Goal: Find specific page/section: Locate a particular part of the current website

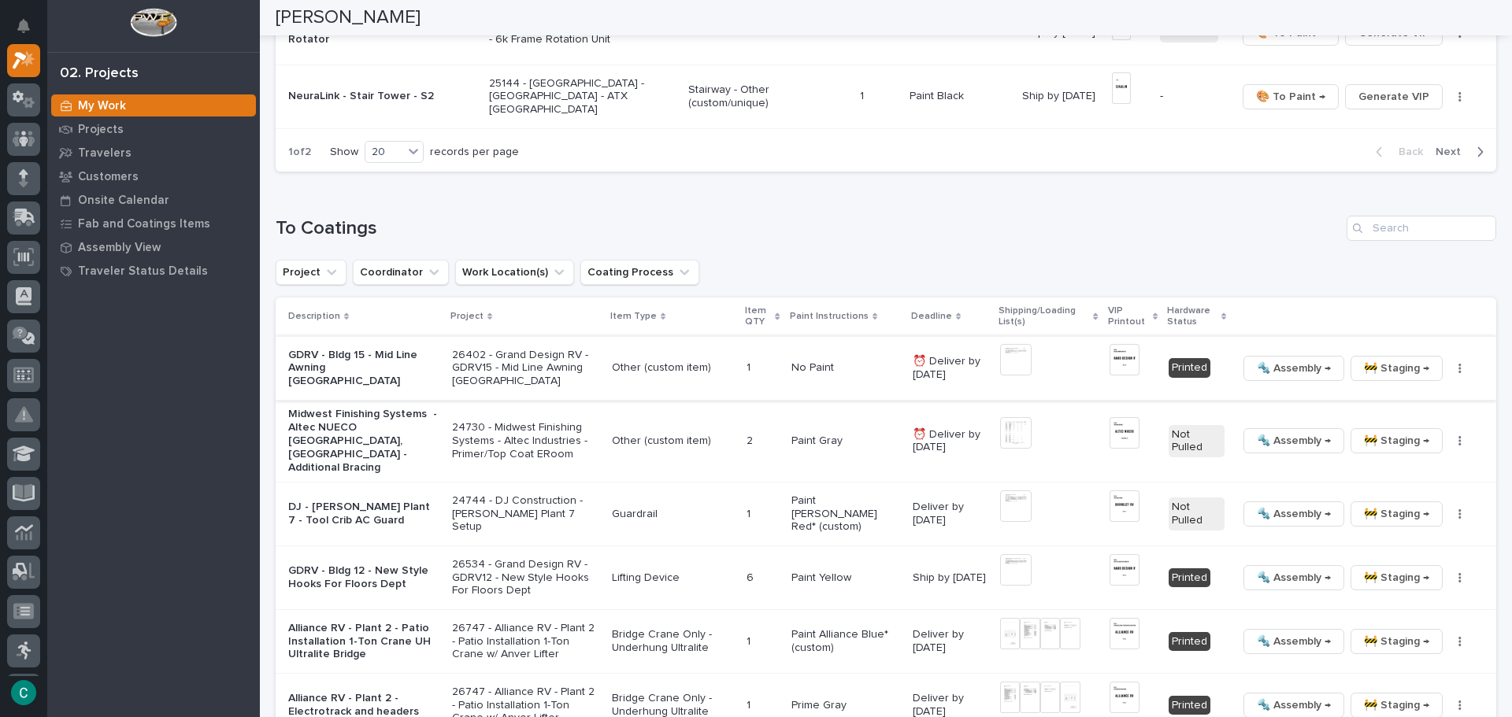
scroll to position [1496, 0]
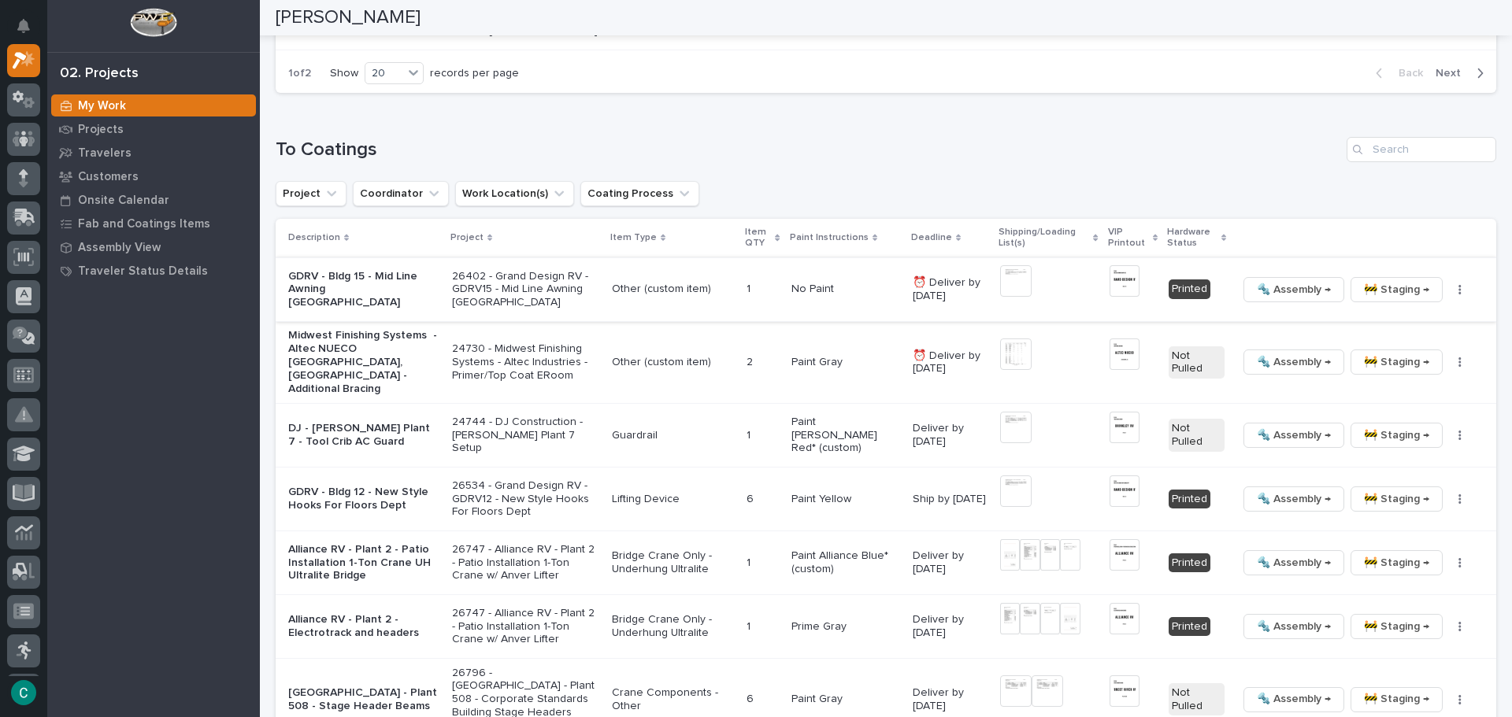
click at [1366, 284] on span "🚧 Staging →" at bounding box center [1396, 289] width 65 height 19
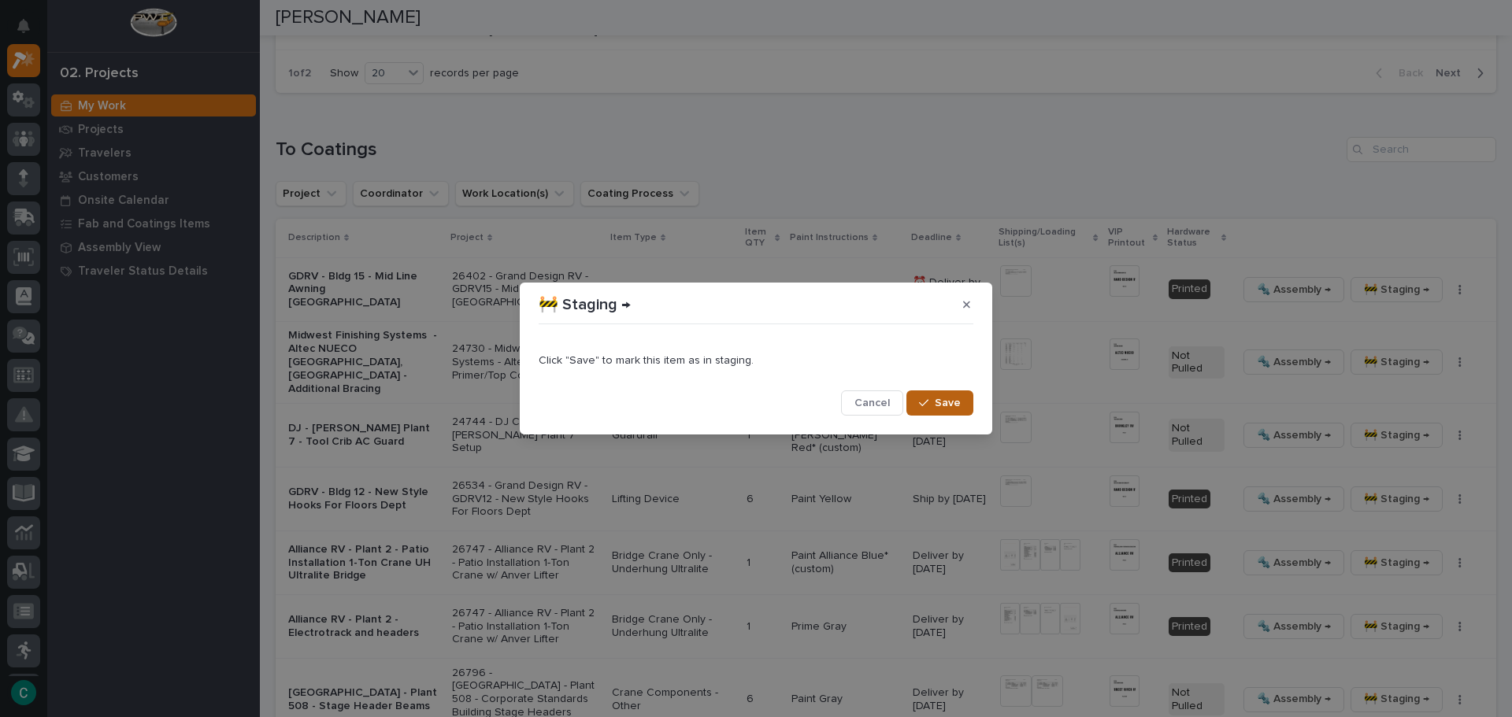
click at [937, 410] on span "Save" at bounding box center [948, 403] width 26 height 14
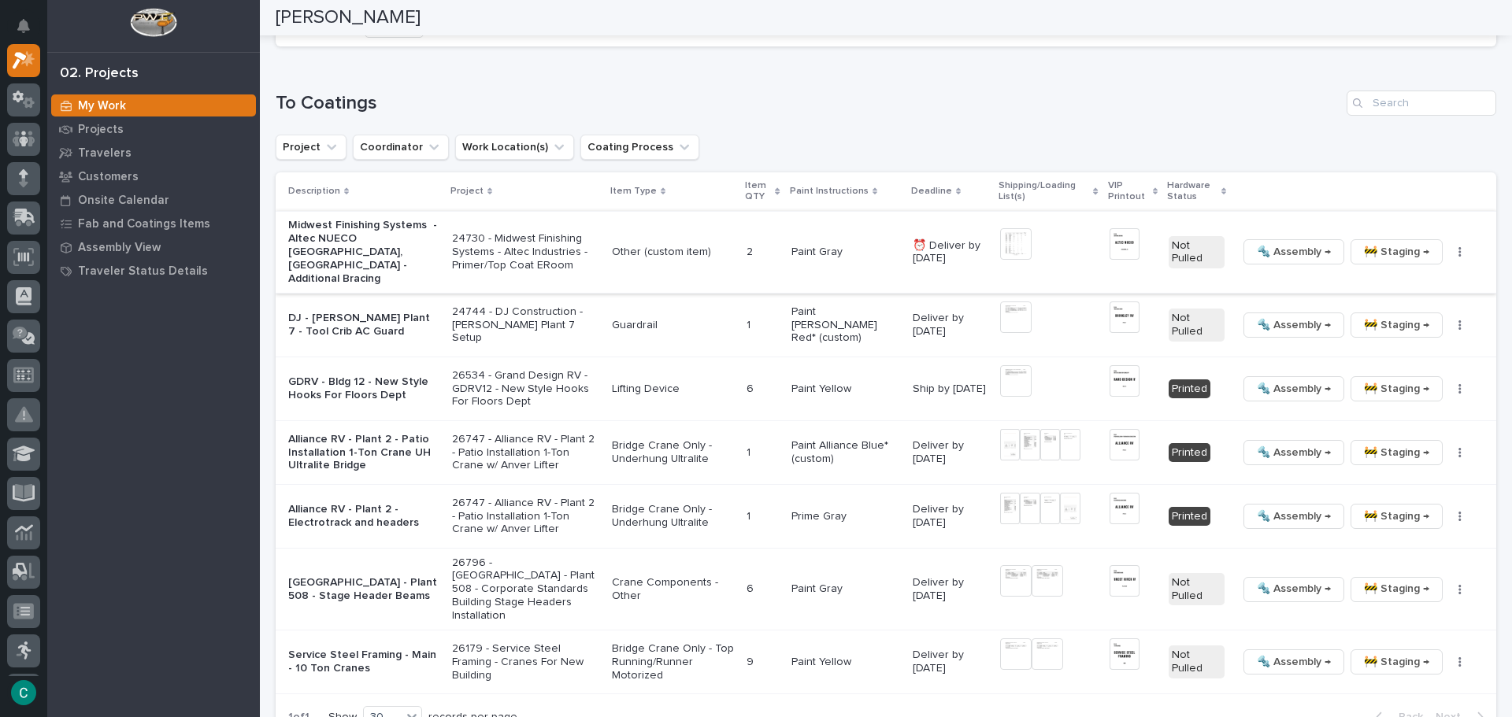
scroll to position [1544, 0]
click at [1000, 240] on img at bounding box center [1016, 244] width 32 height 32
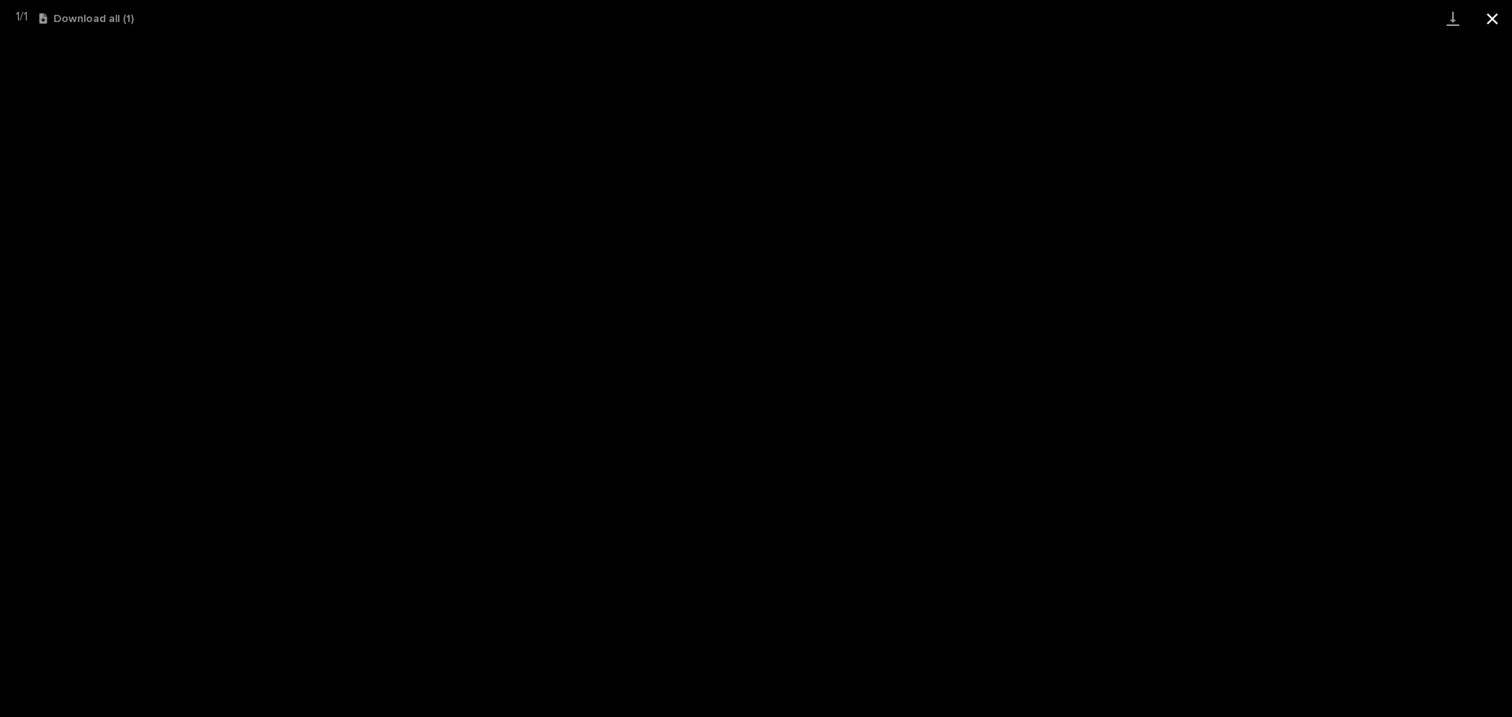
click at [1499, 18] on button "Close gallery" at bounding box center [1492, 18] width 39 height 37
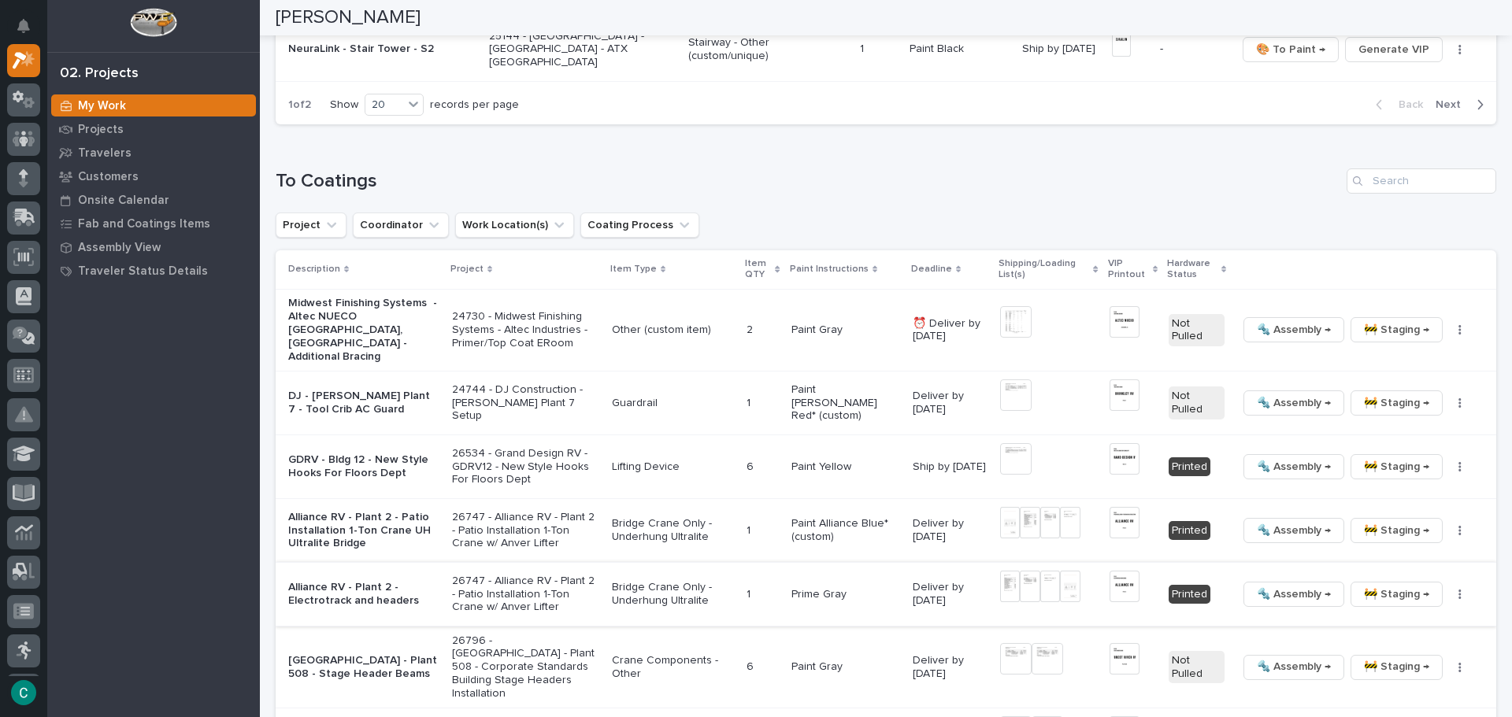
scroll to position [1071, 0]
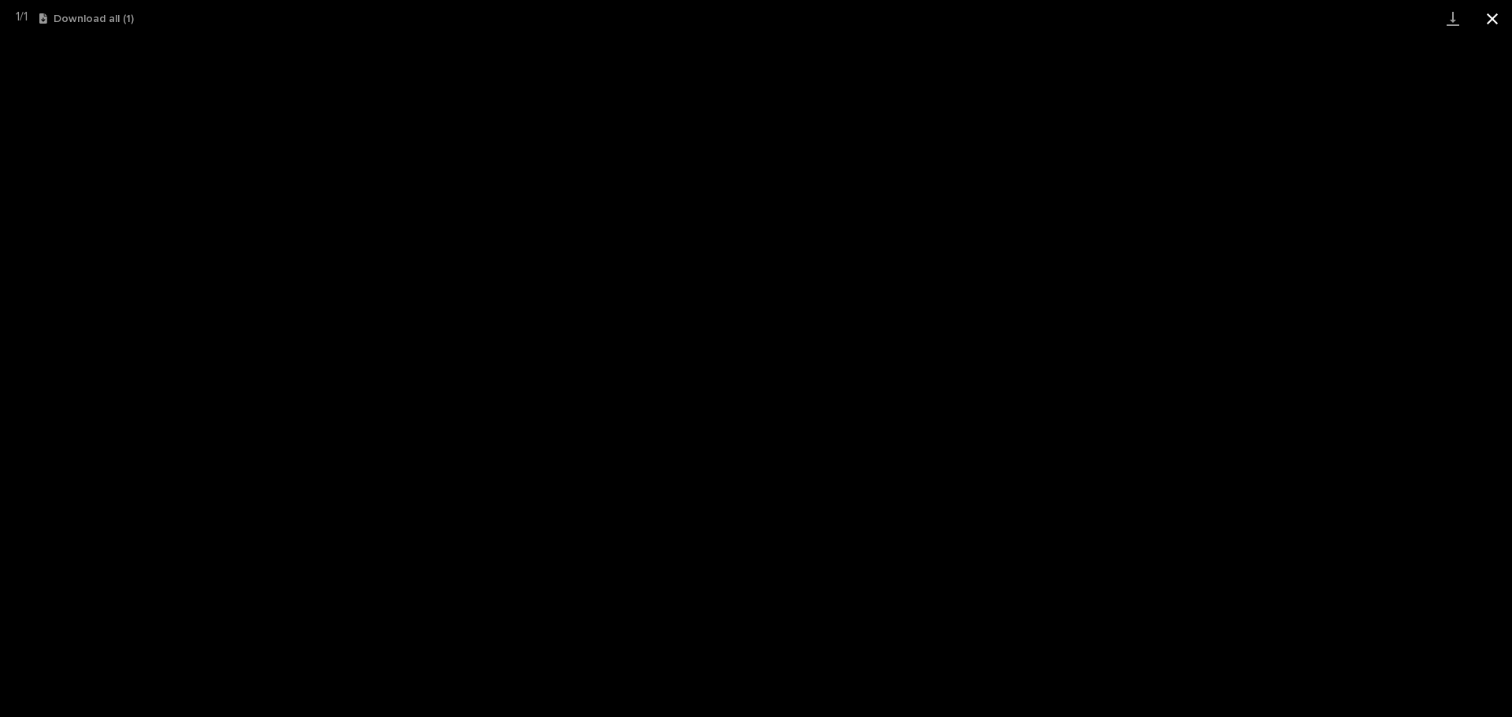
click at [1494, 19] on button "Close gallery" at bounding box center [1492, 18] width 39 height 37
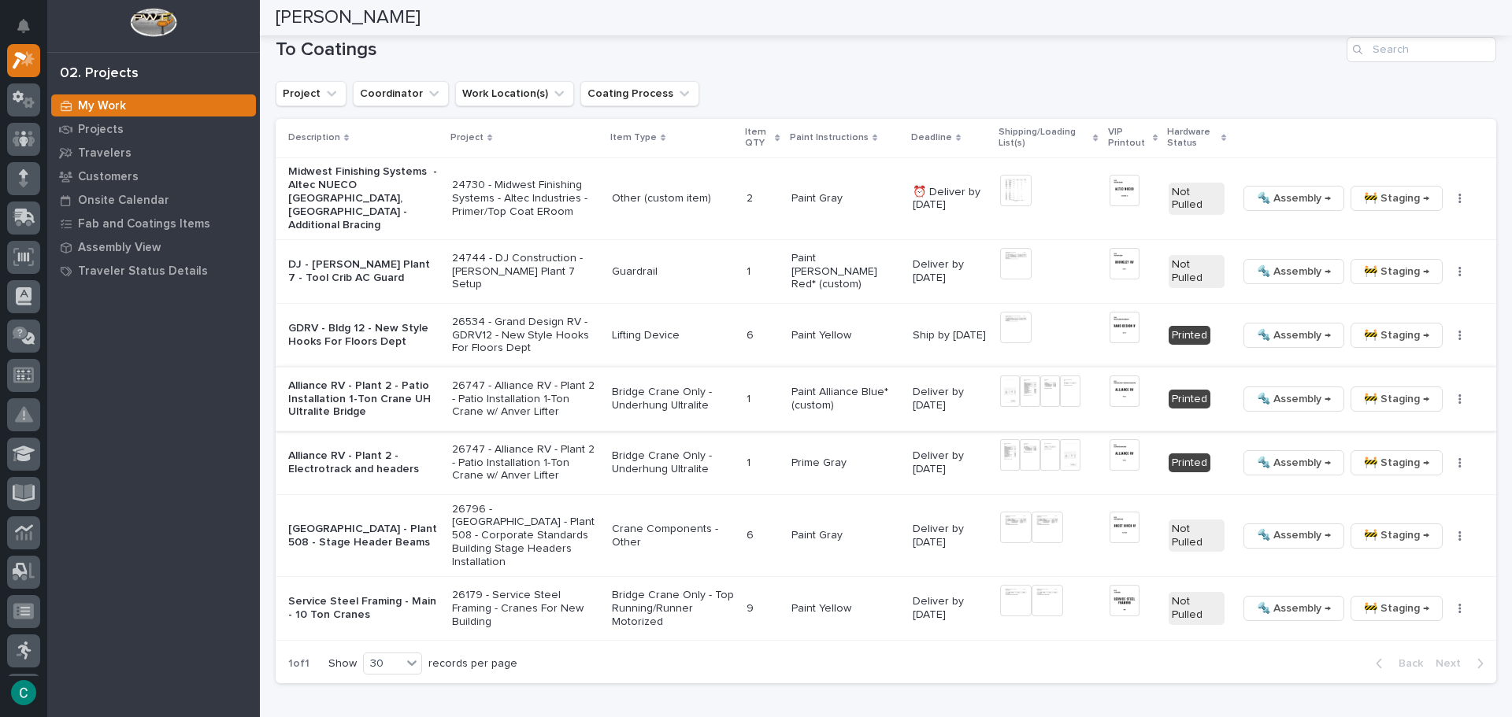
scroll to position [1622, 0]
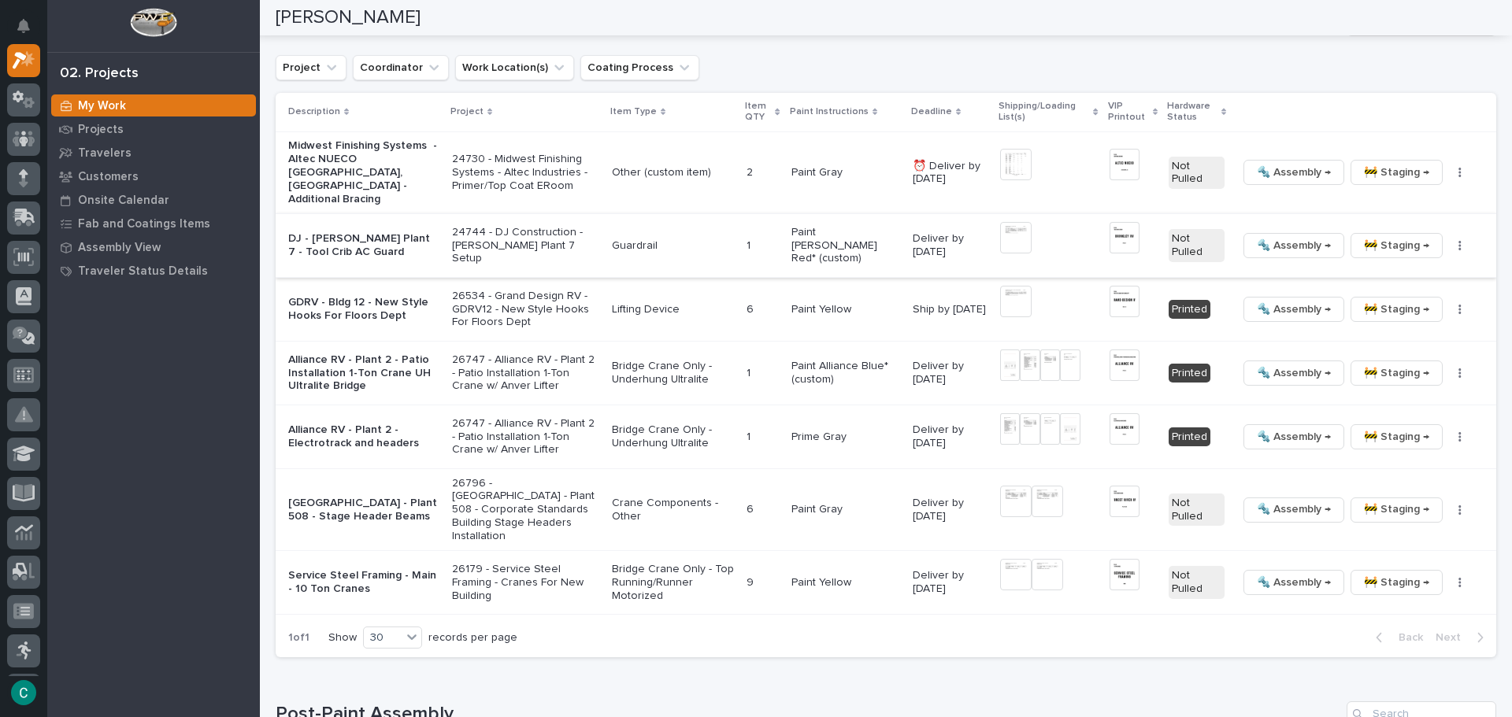
click at [1110, 222] on img at bounding box center [1125, 238] width 30 height 32
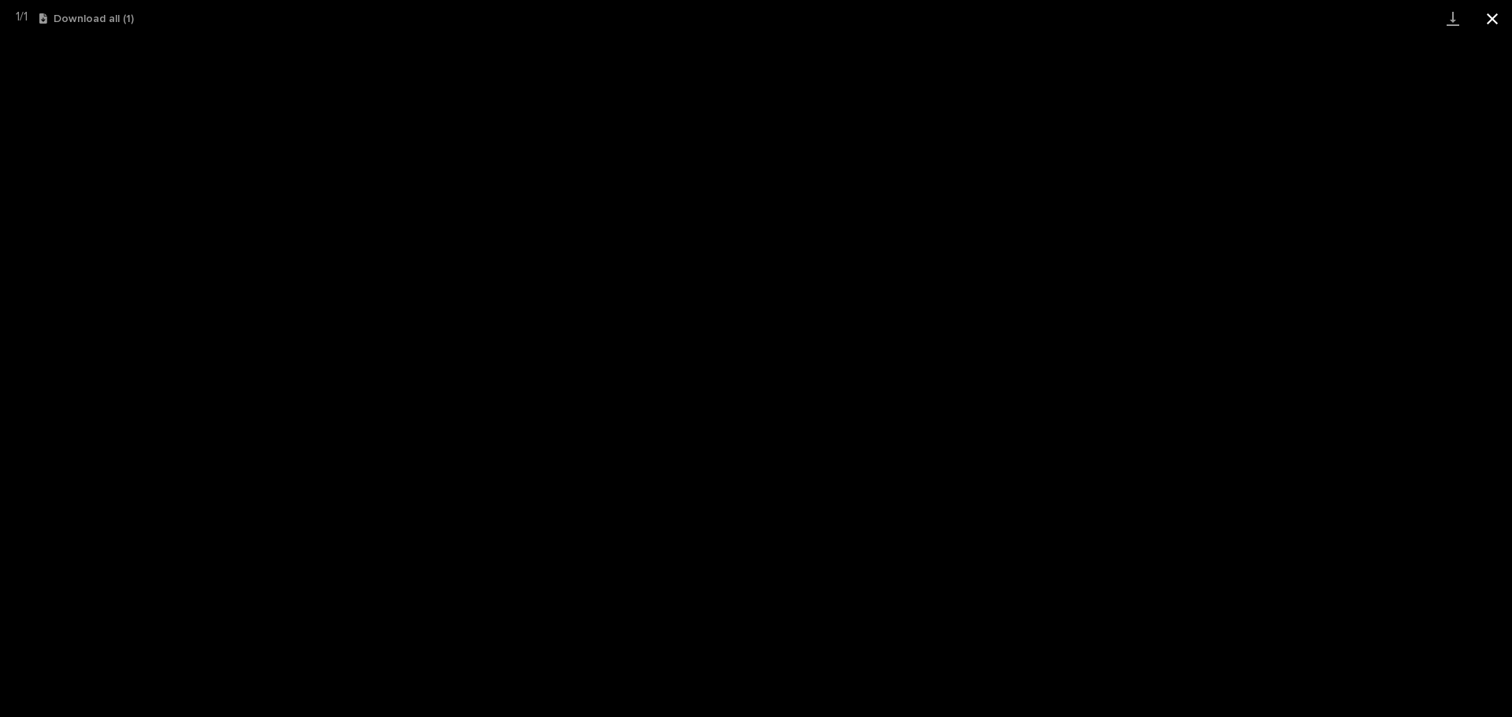
click at [1495, 20] on button "Close gallery" at bounding box center [1492, 18] width 39 height 37
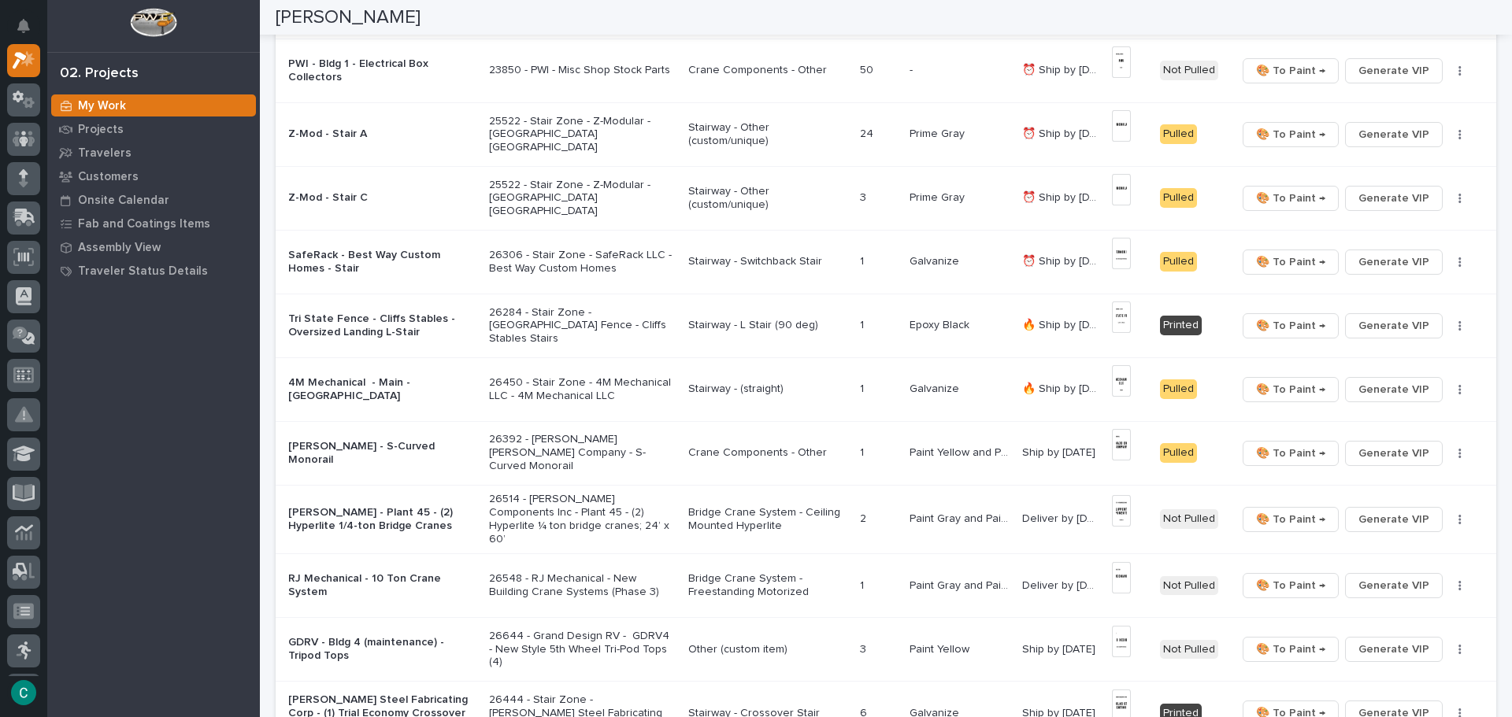
scroll to position [47, 0]
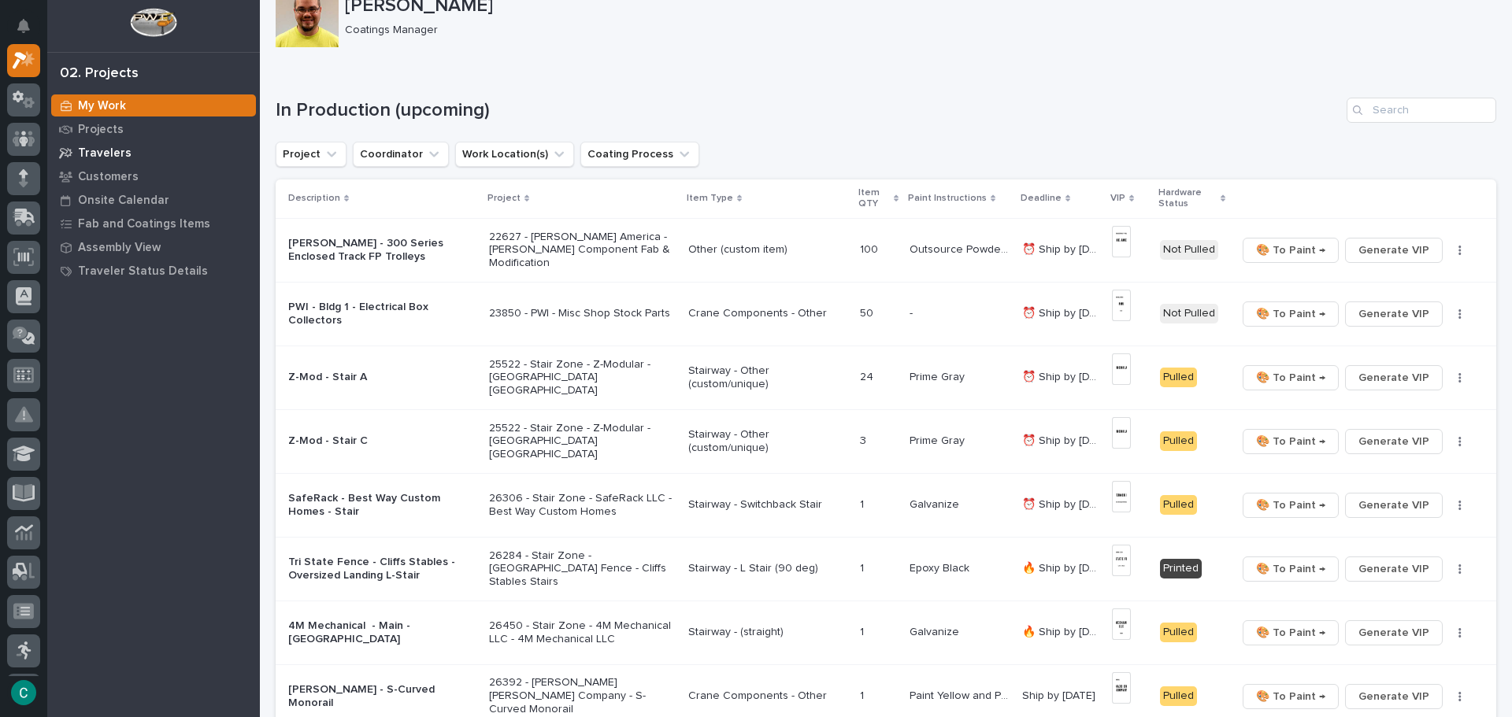
click at [136, 145] on div "Travelers" at bounding box center [153, 153] width 205 height 22
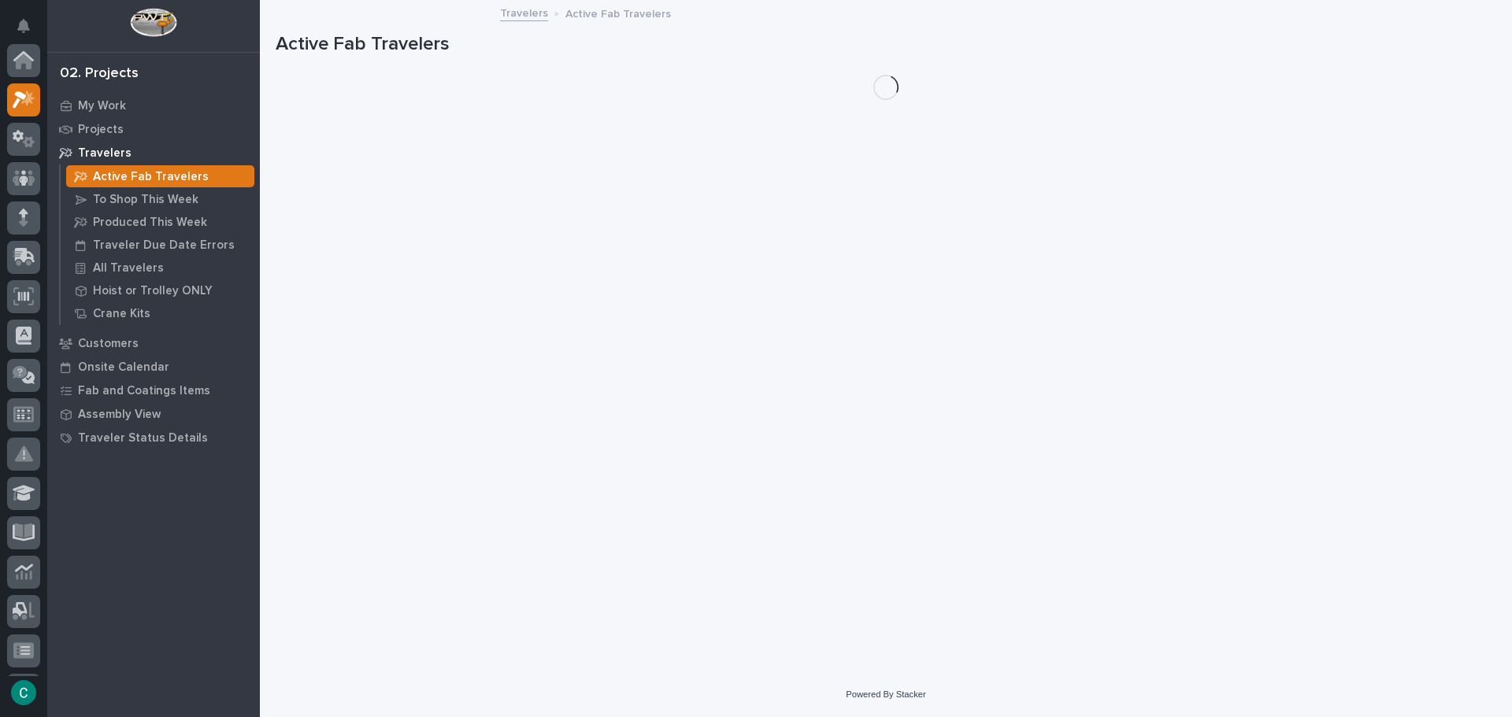
scroll to position [39, 0]
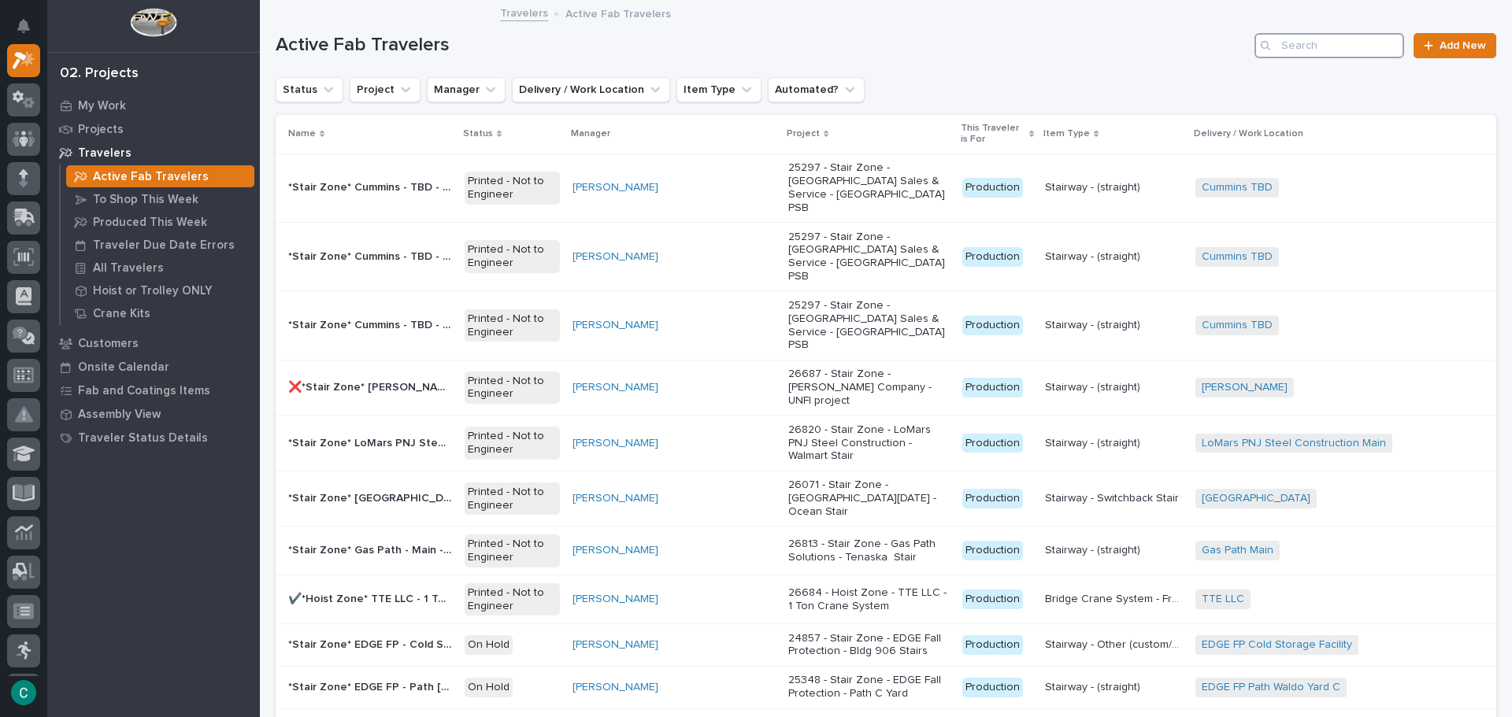
click at [1273, 40] on input "Search" at bounding box center [1330, 45] width 150 height 25
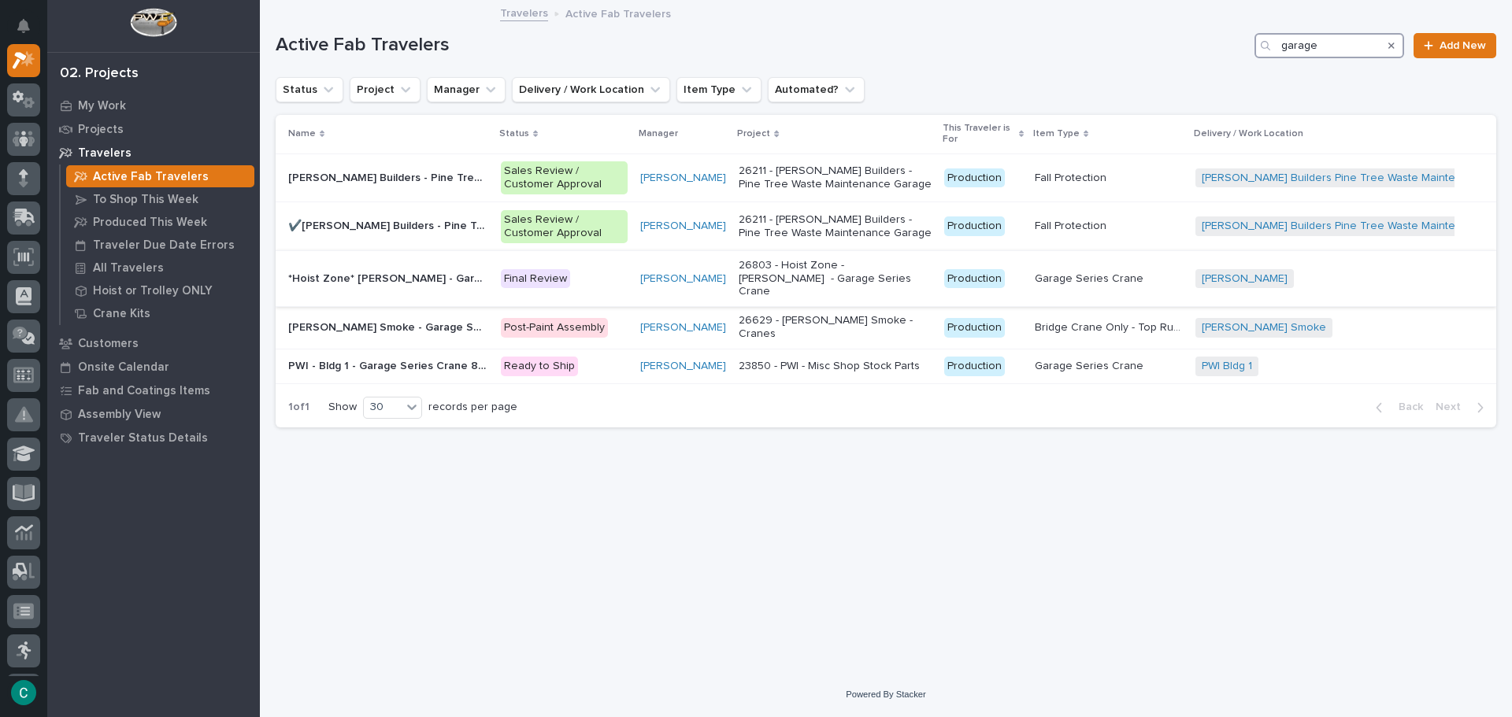
type input "garage"
click at [397, 269] on p "*Hoist Zone* [PERSON_NAME] - Garage Series Crane and Hoist" at bounding box center [389, 277] width 203 height 17
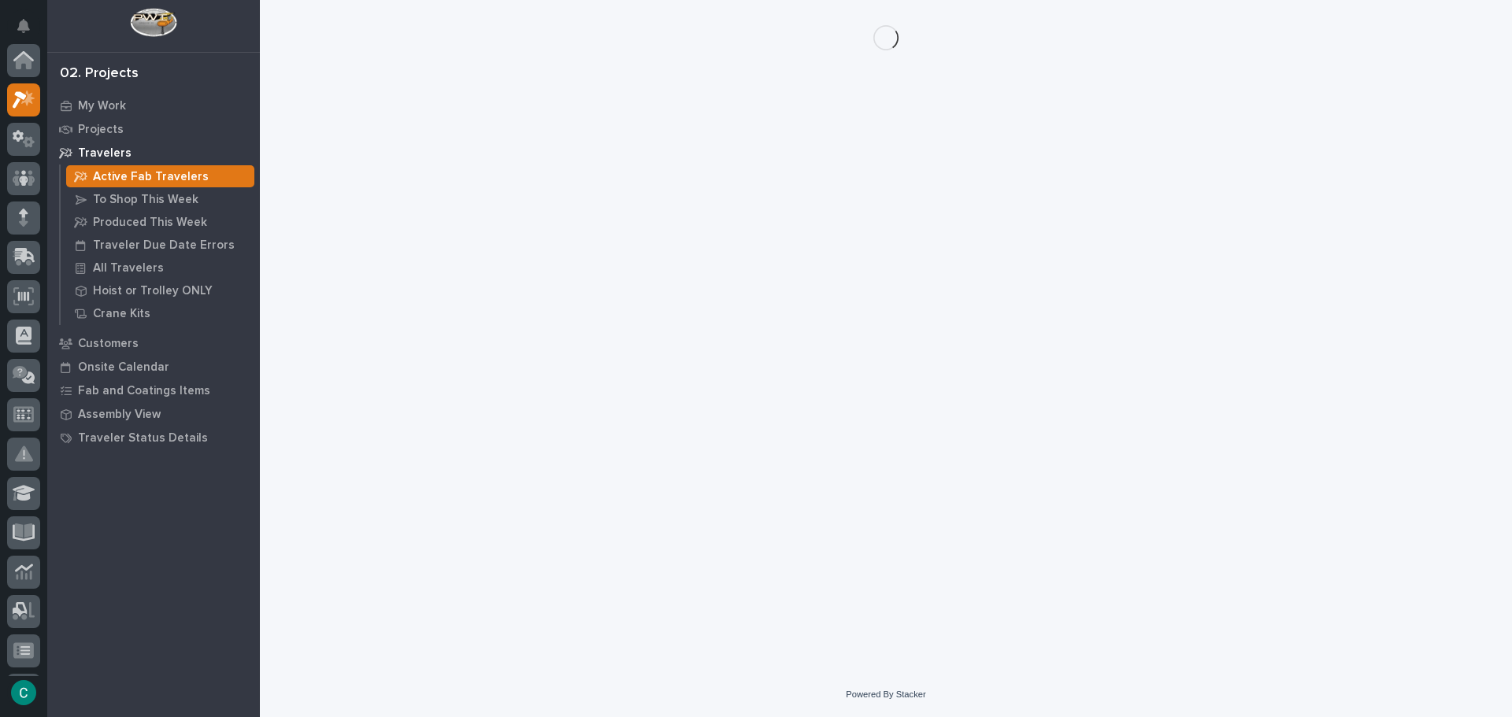
scroll to position [39, 0]
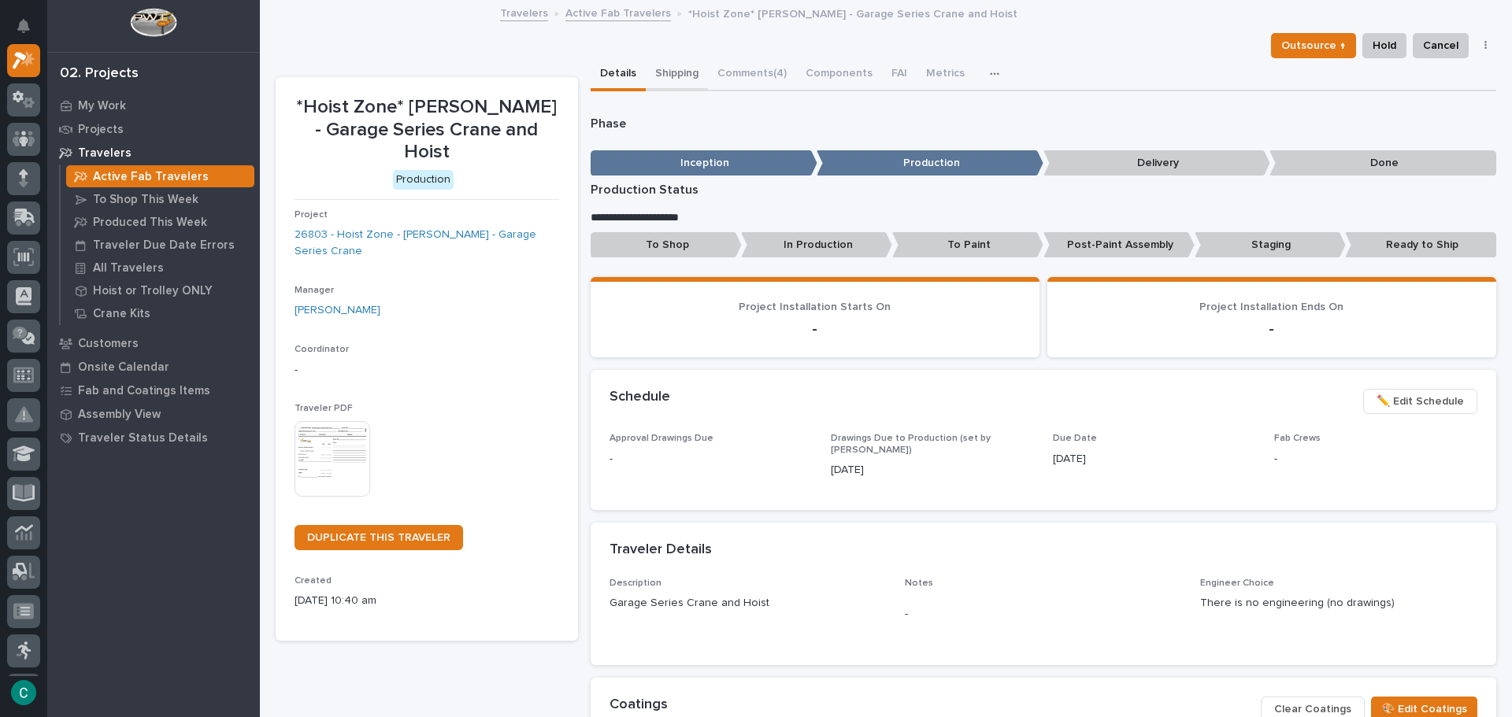
click at [652, 75] on button "Shipping" at bounding box center [677, 74] width 62 height 33
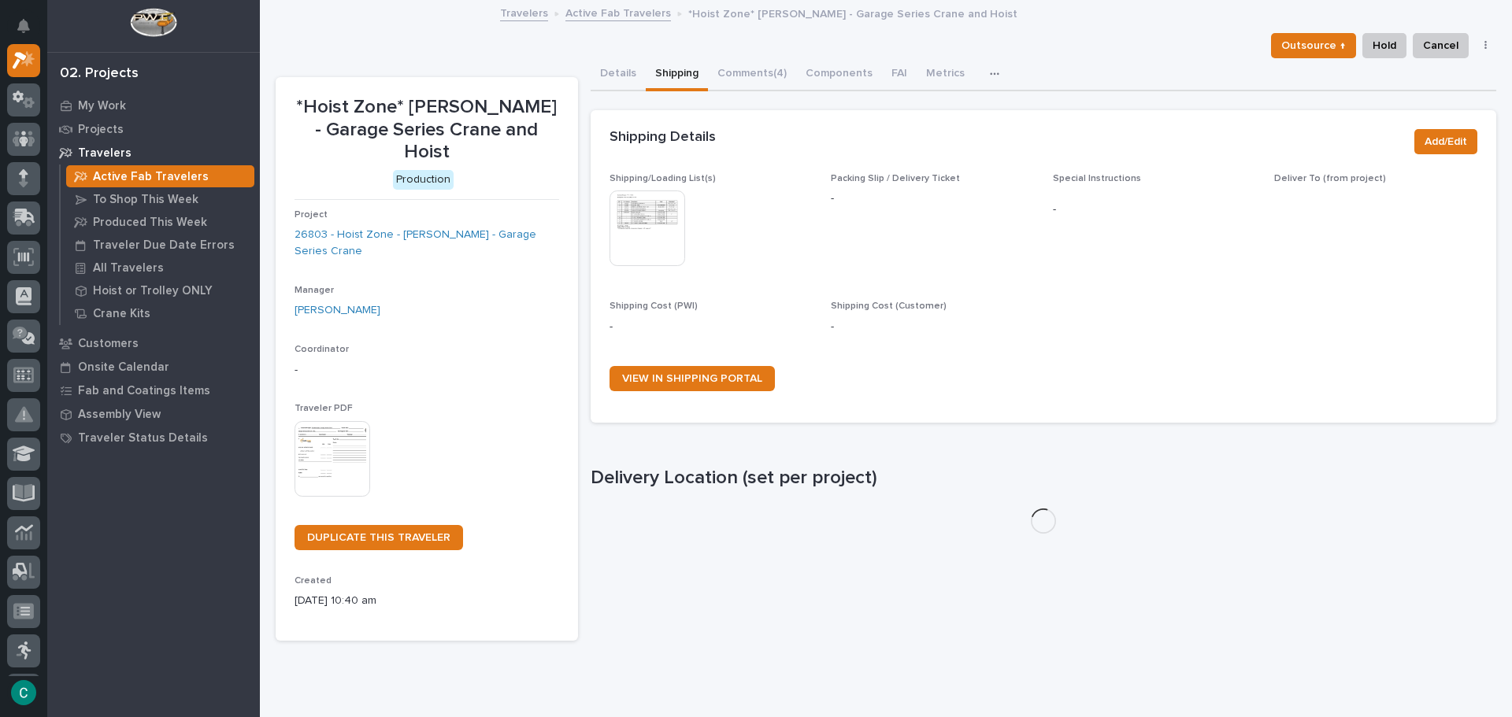
click at [643, 244] on img at bounding box center [648, 229] width 76 height 76
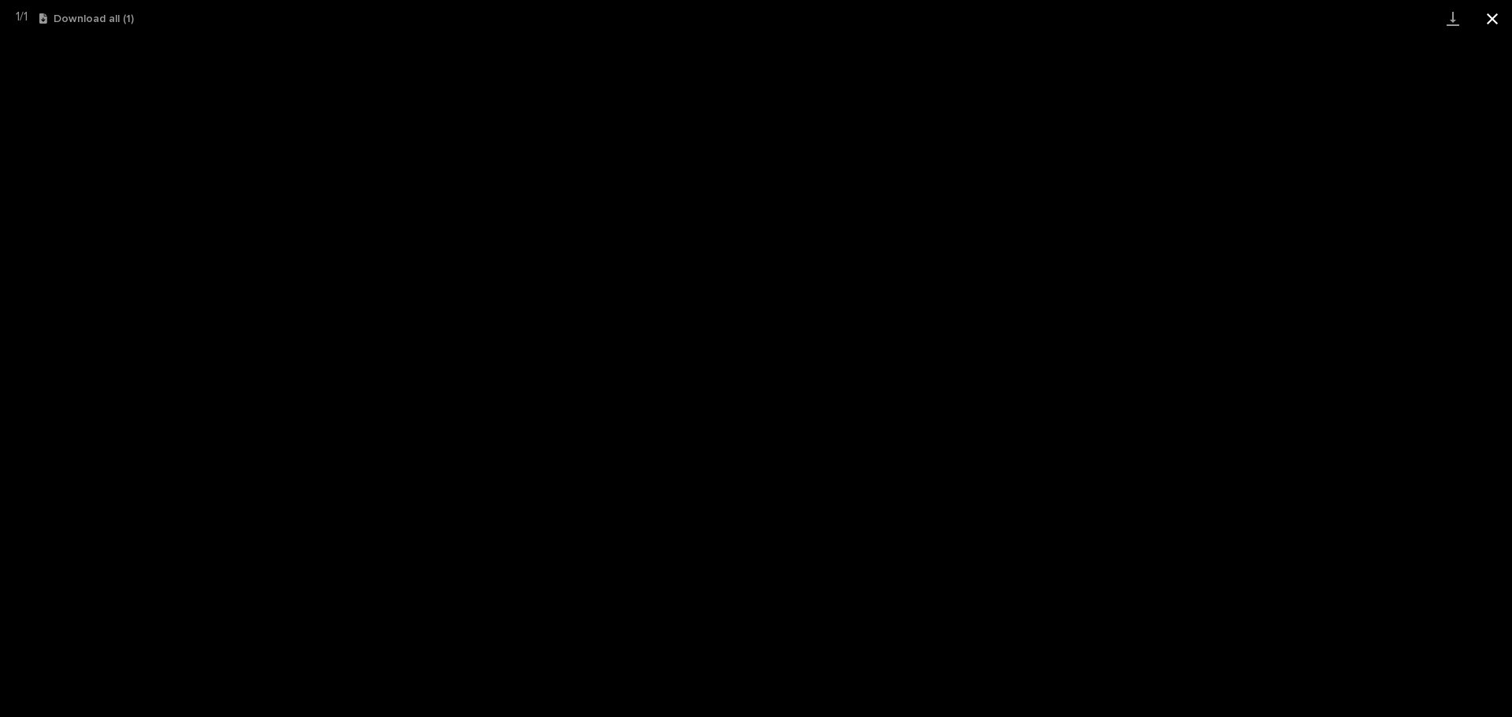
click at [1493, 18] on button "Close gallery" at bounding box center [1492, 18] width 39 height 37
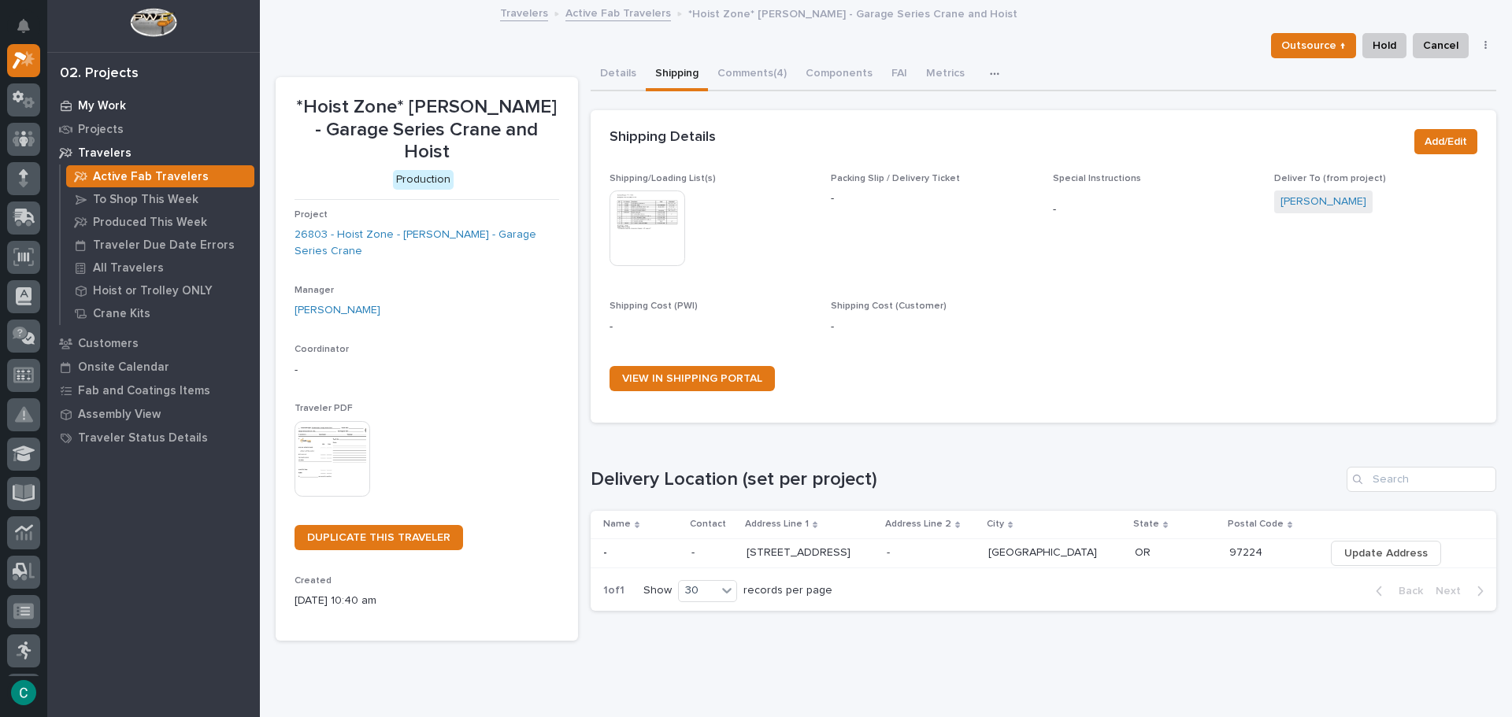
click at [120, 99] on p "My Work" at bounding box center [102, 106] width 48 height 14
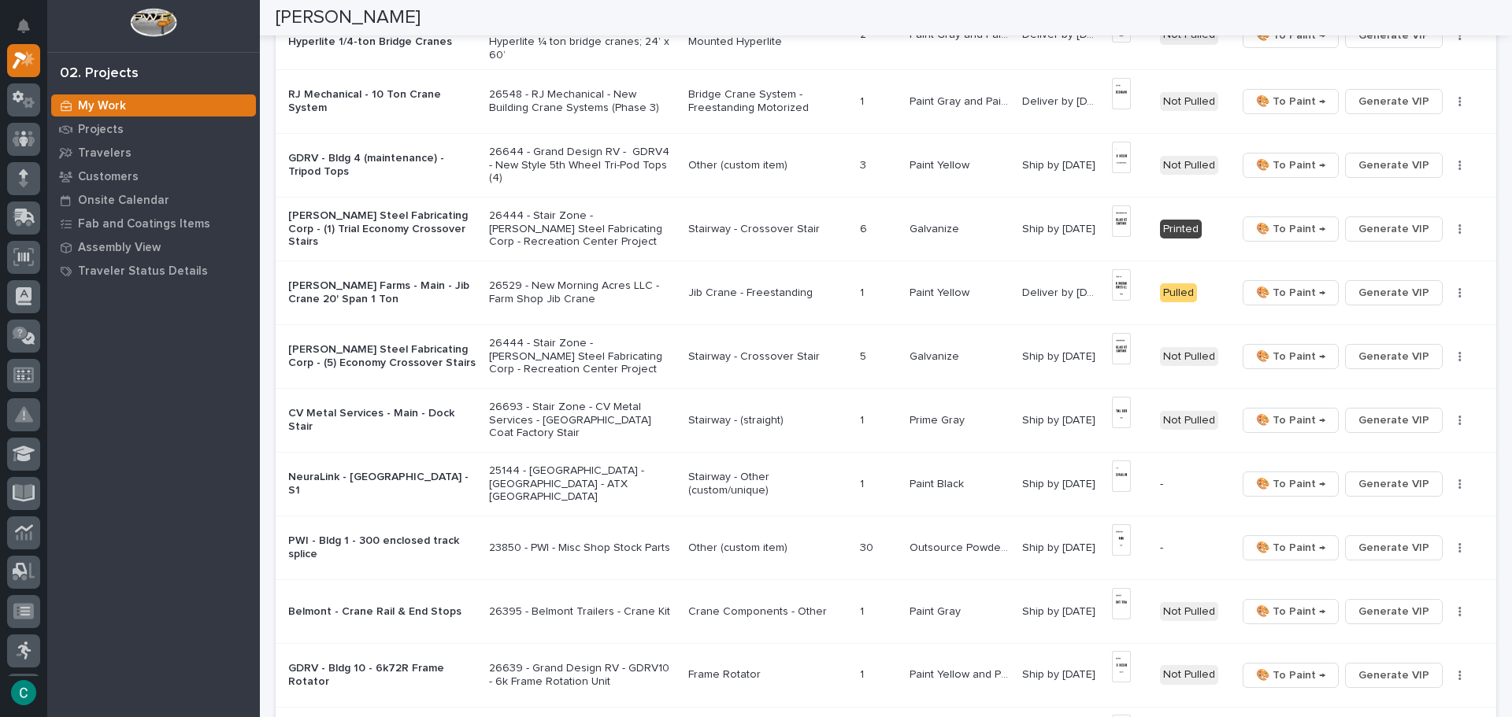
scroll to position [788, 0]
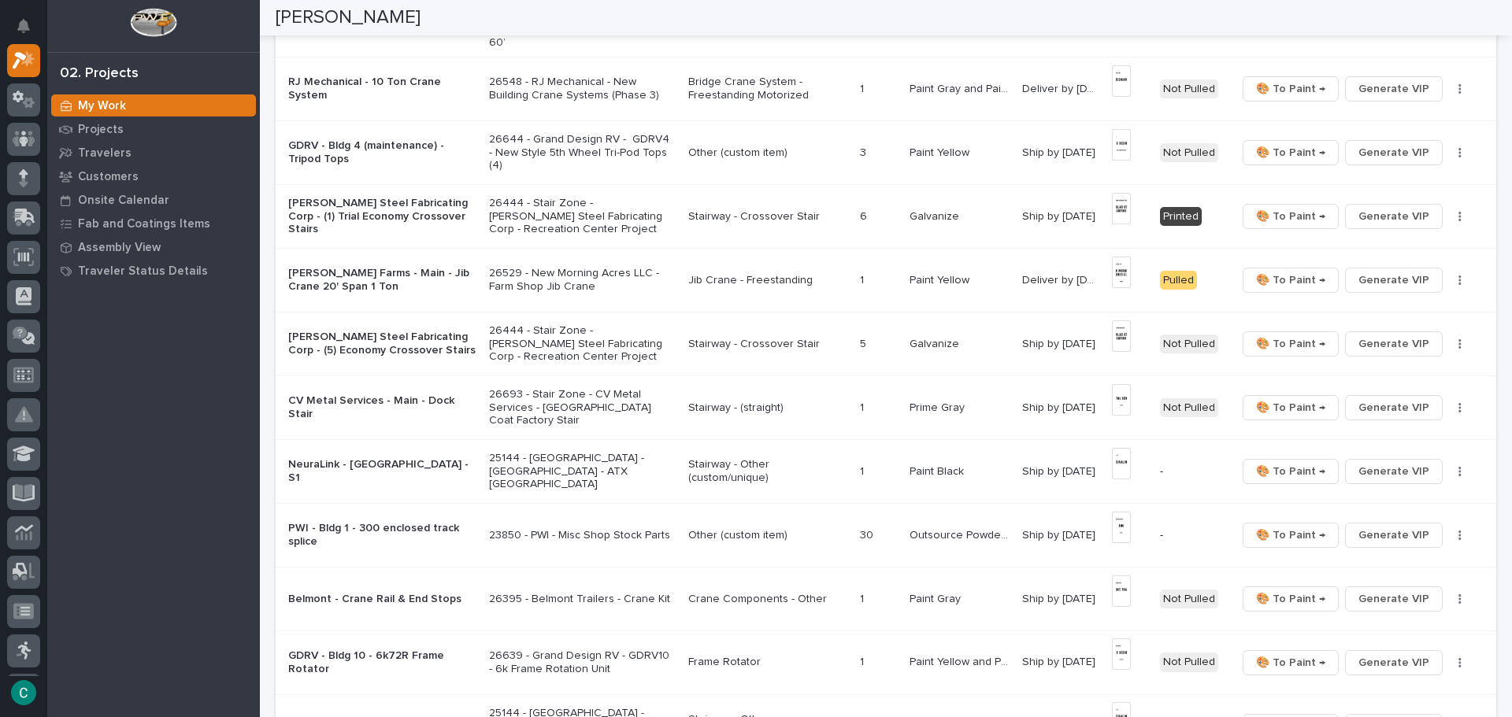
click at [840, 464] on td "Stairway - Other (custom/unique)" at bounding box center [768, 471] width 172 height 64
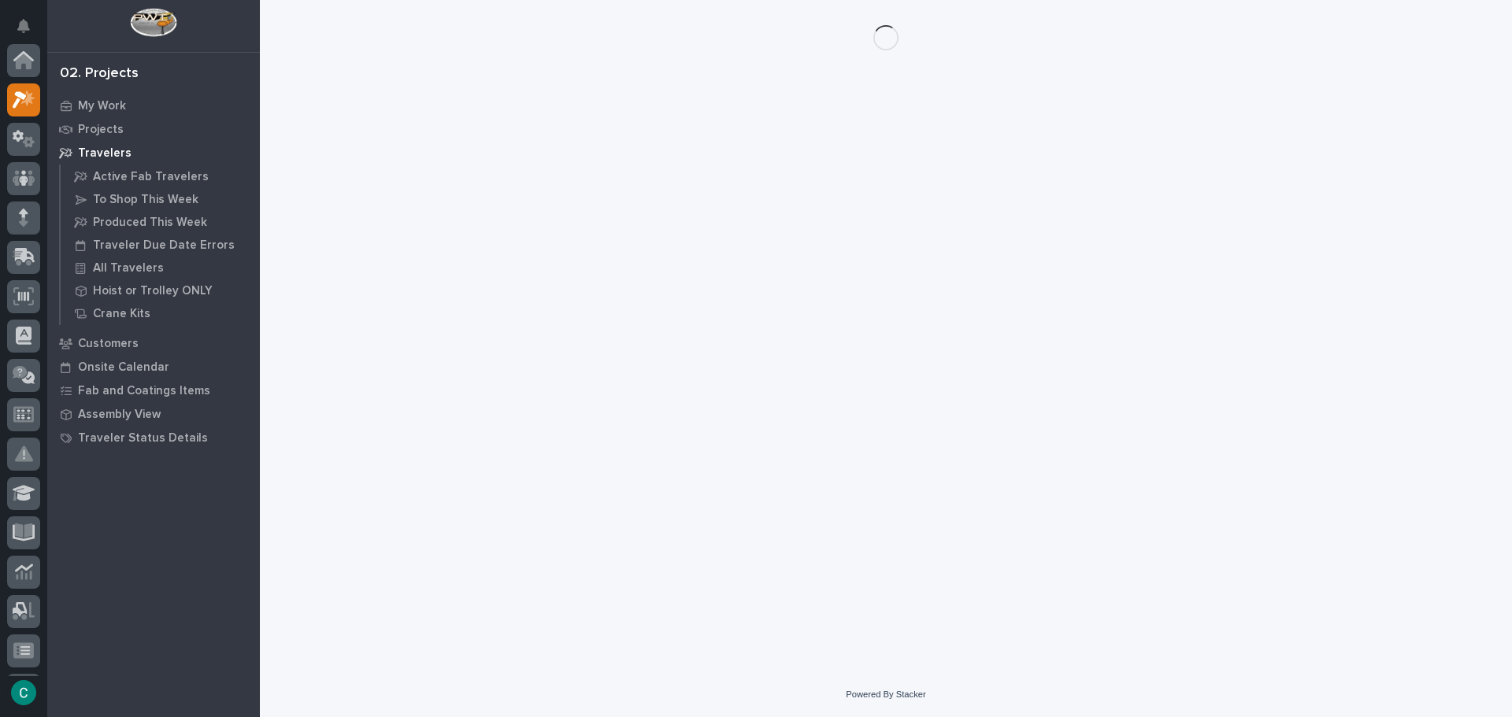
scroll to position [39, 0]
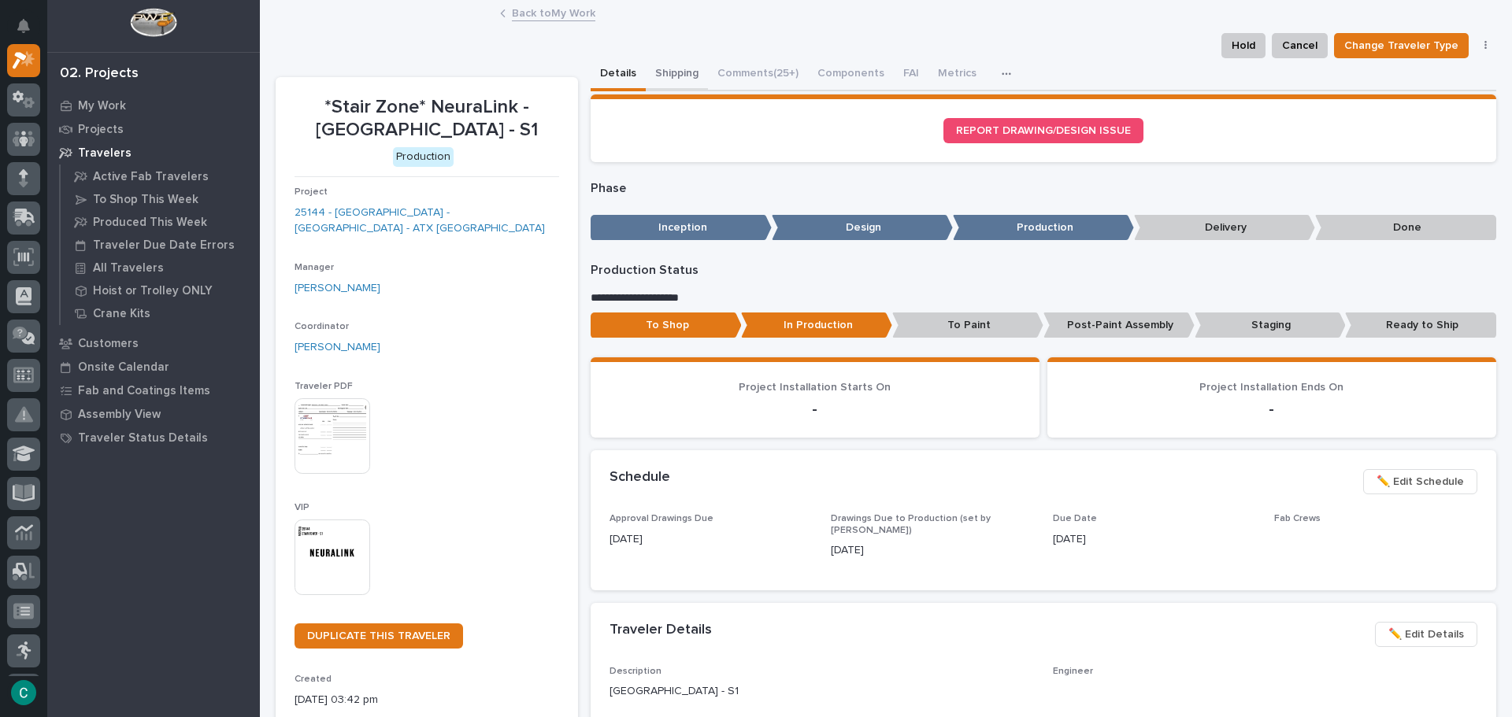
click at [678, 73] on button "Shipping" at bounding box center [677, 74] width 62 height 33
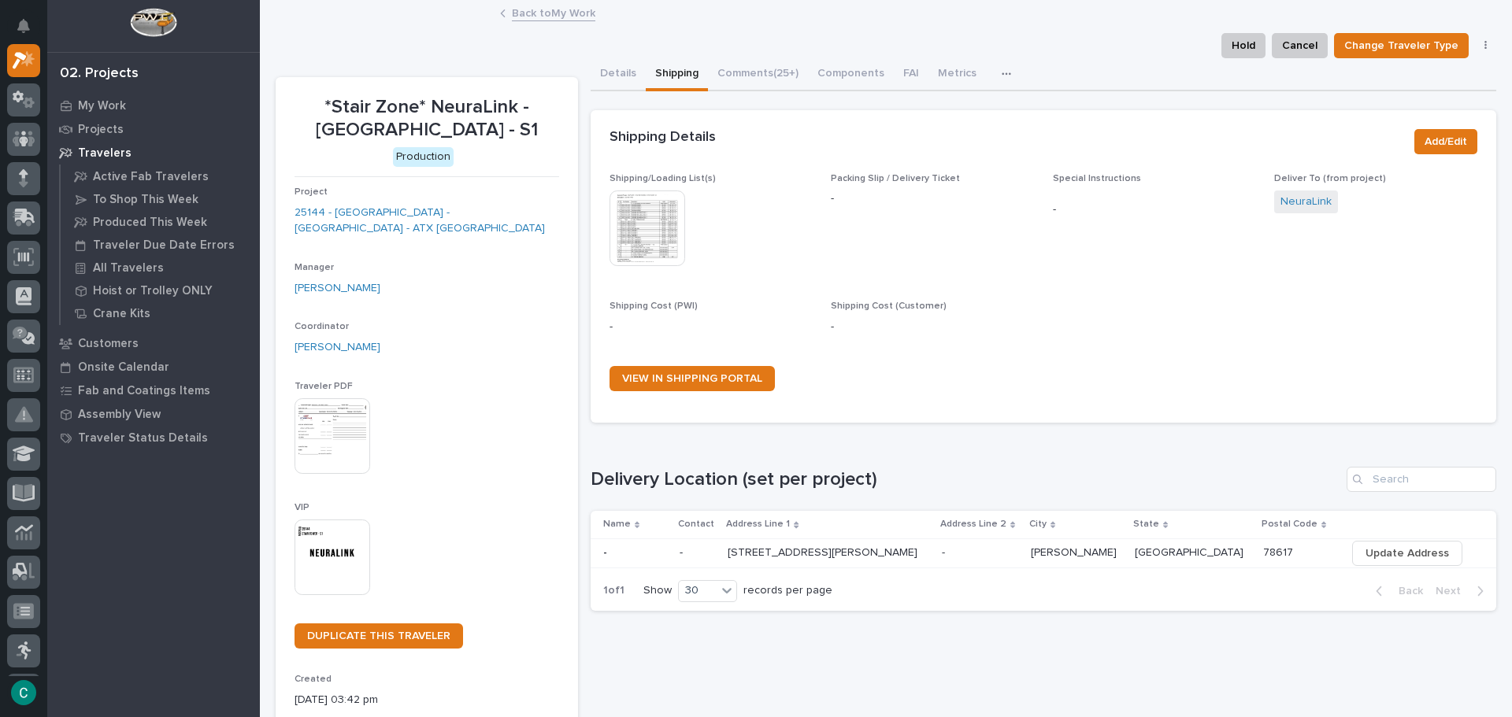
click at [659, 221] on img at bounding box center [648, 229] width 76 height 76
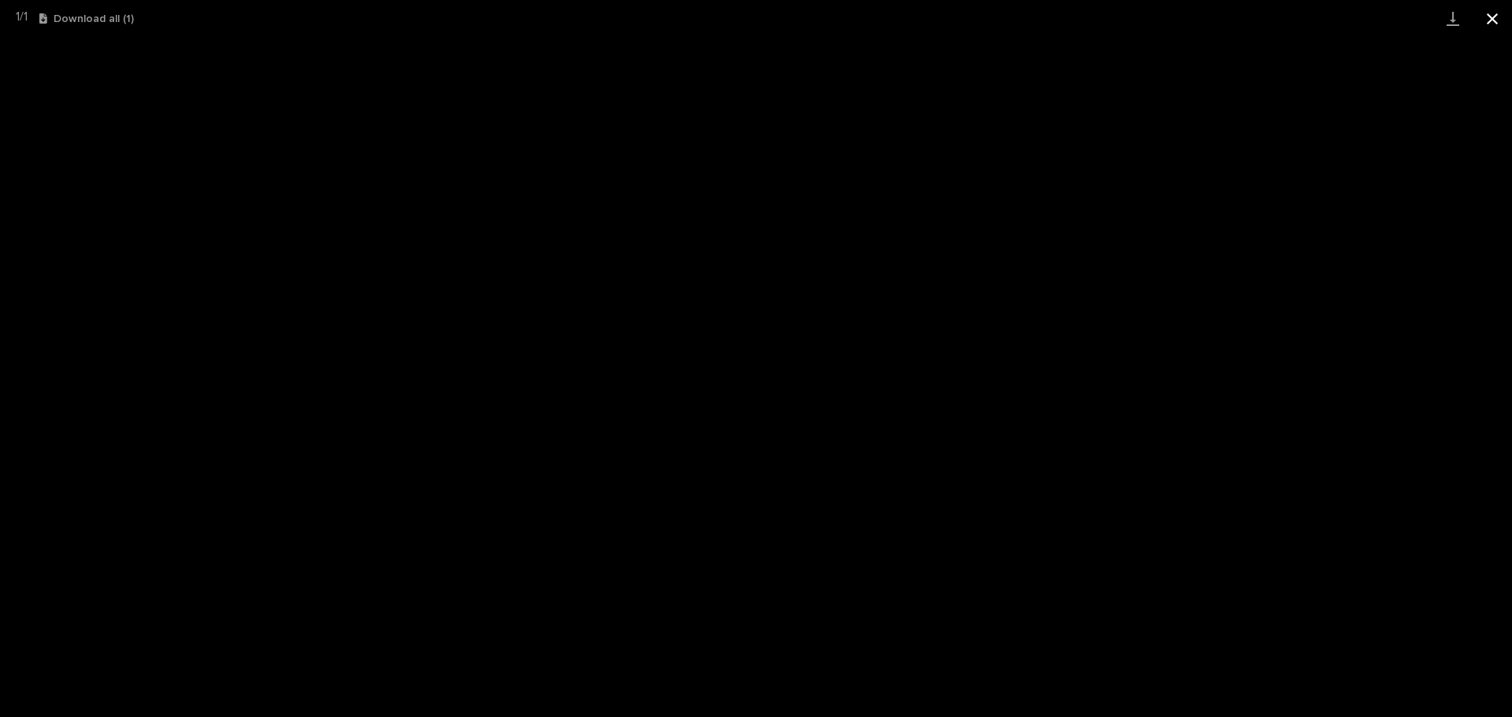
click at [1484, 18] on button "Close gallery" at bounding box center [1492, 18] width 39 height 37
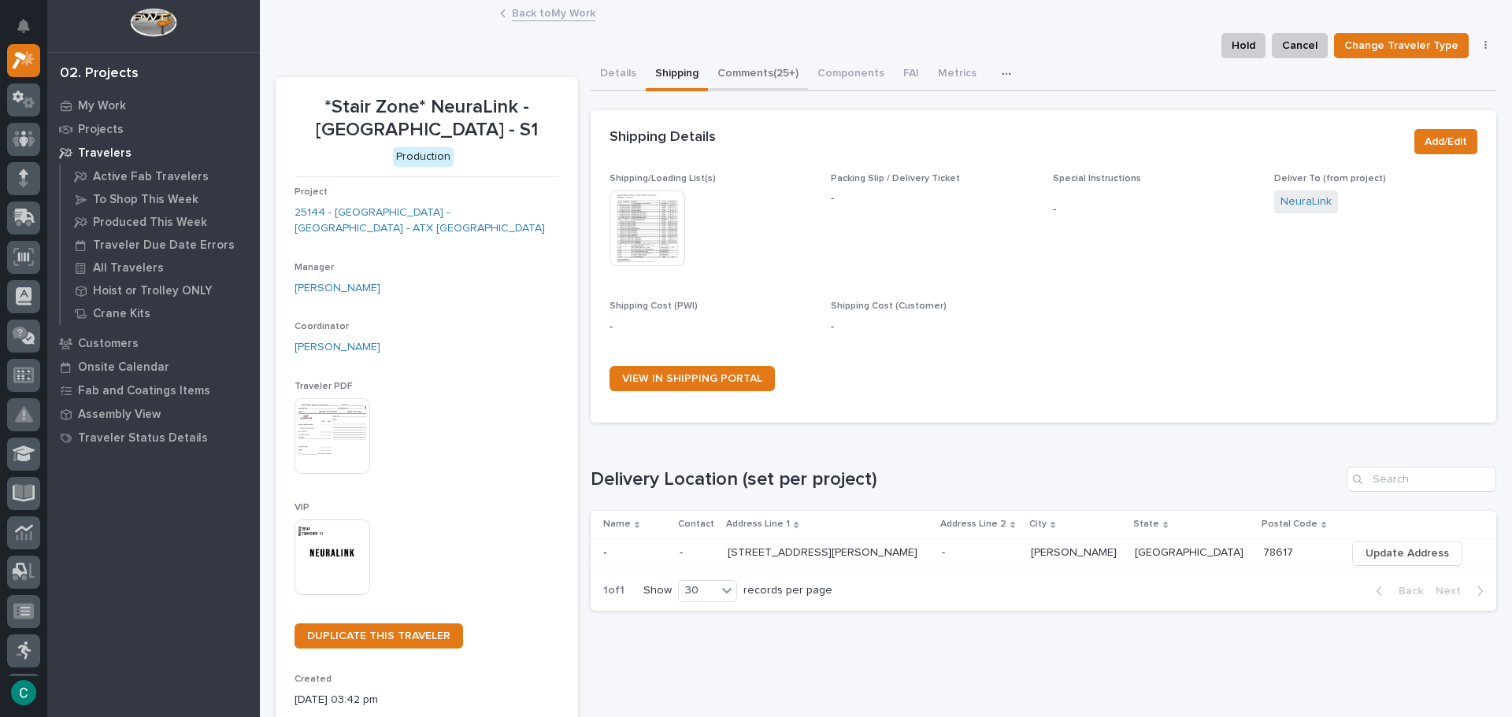
click at [749, 69] on button "Comments (25+)" at bounding box center [758, 74] width 100 height 33
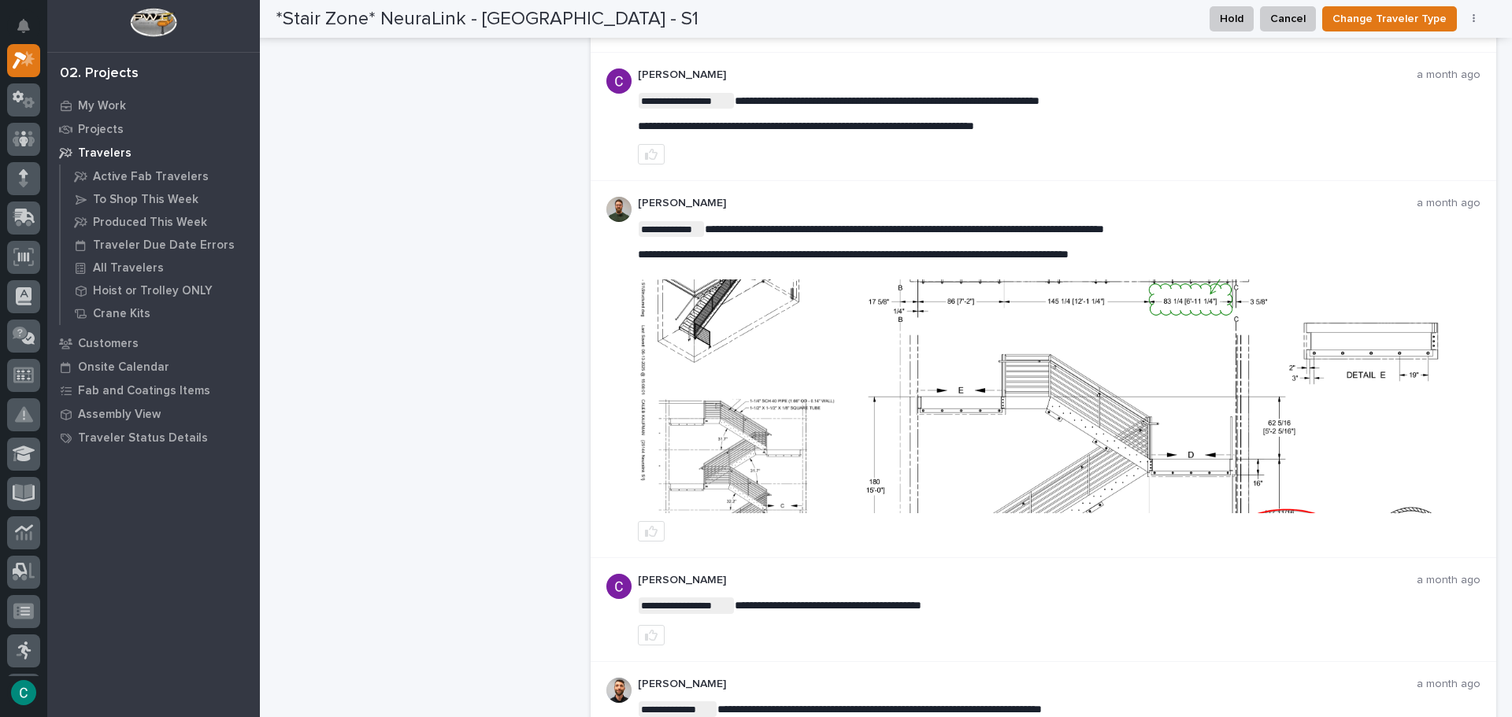
scroll to position [2993, 0]
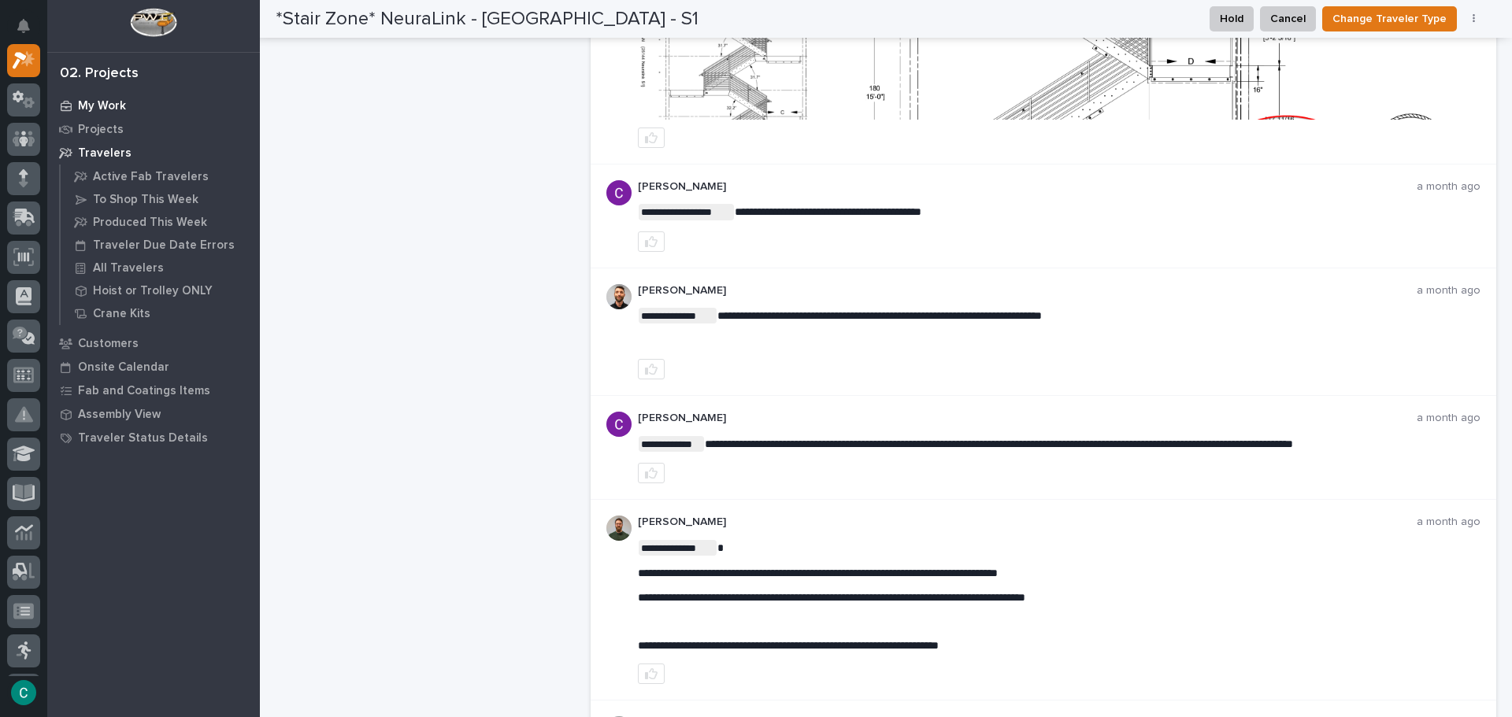
click at [122, 101] on p "My Work" at bounding box center [102, 106] width 48 height 14
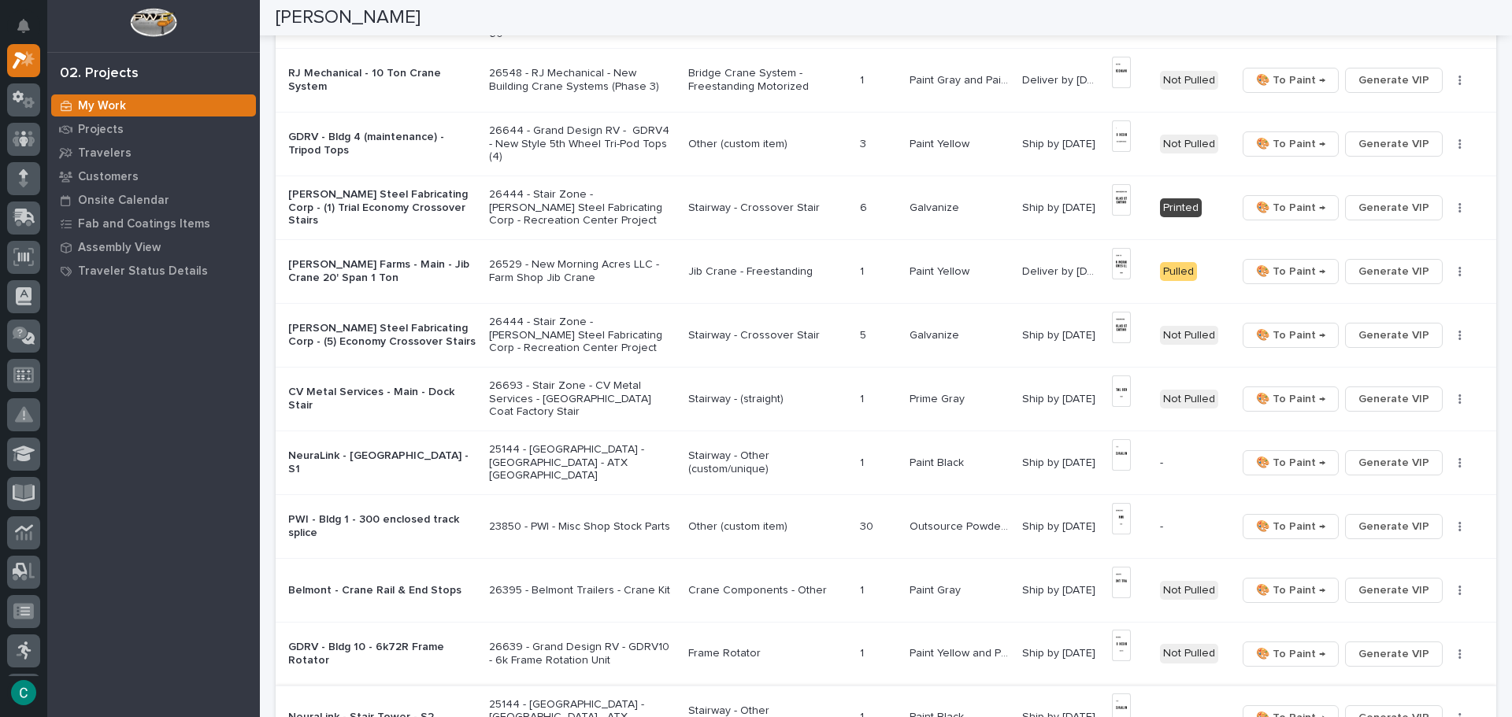
scroll to position [788, 0]
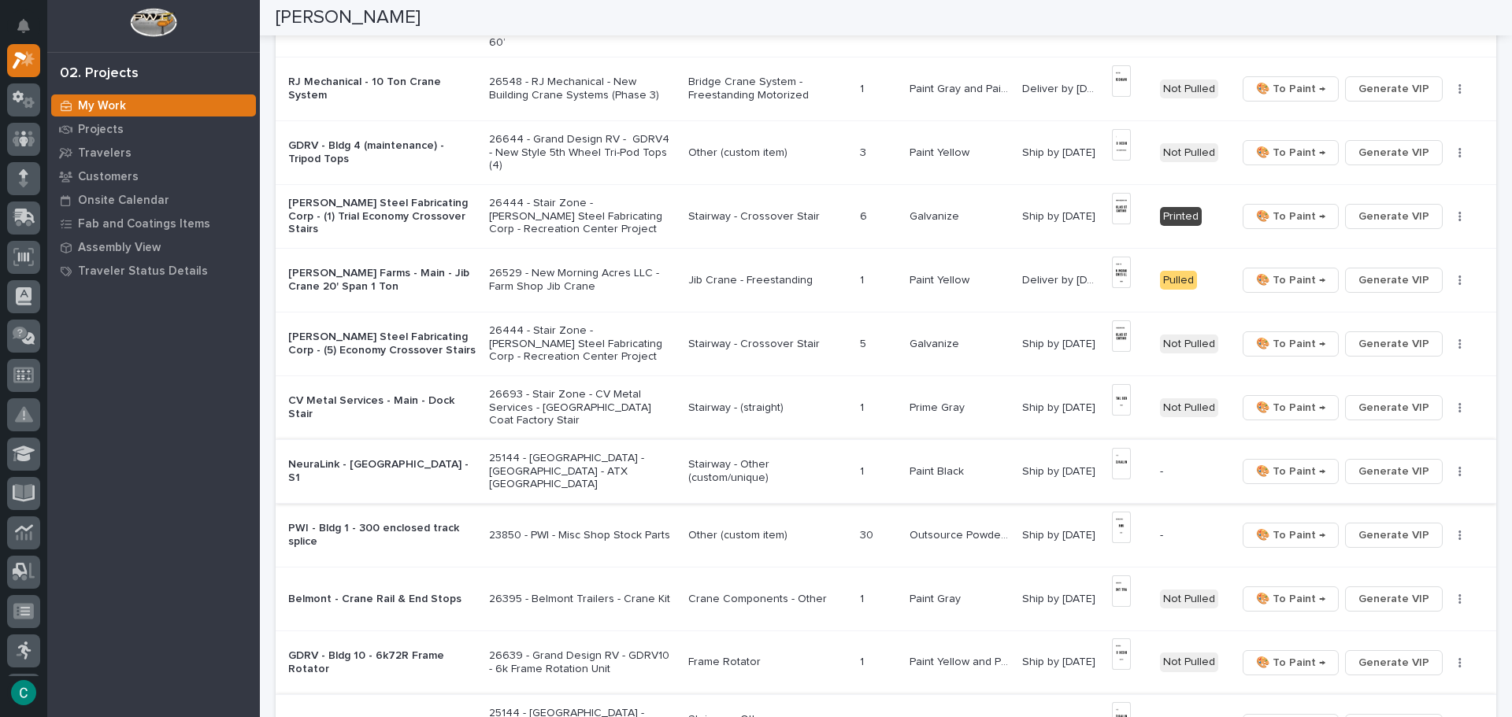
click at [1121, 461] on img at bounding box center [1121, 464] width 19 height 32
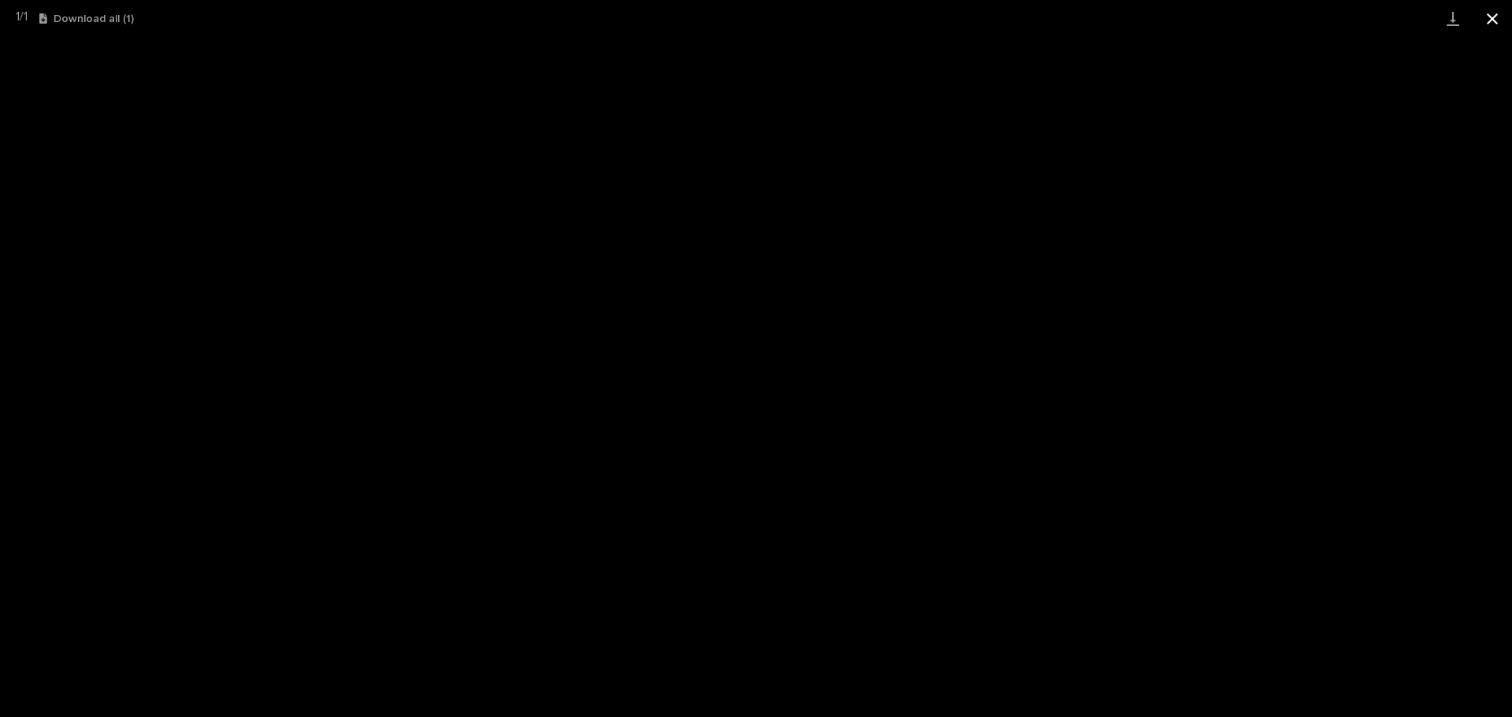
click at [1489, 20] on button "Close gallery" at bounding box center [1492, 18] width 39 height 37
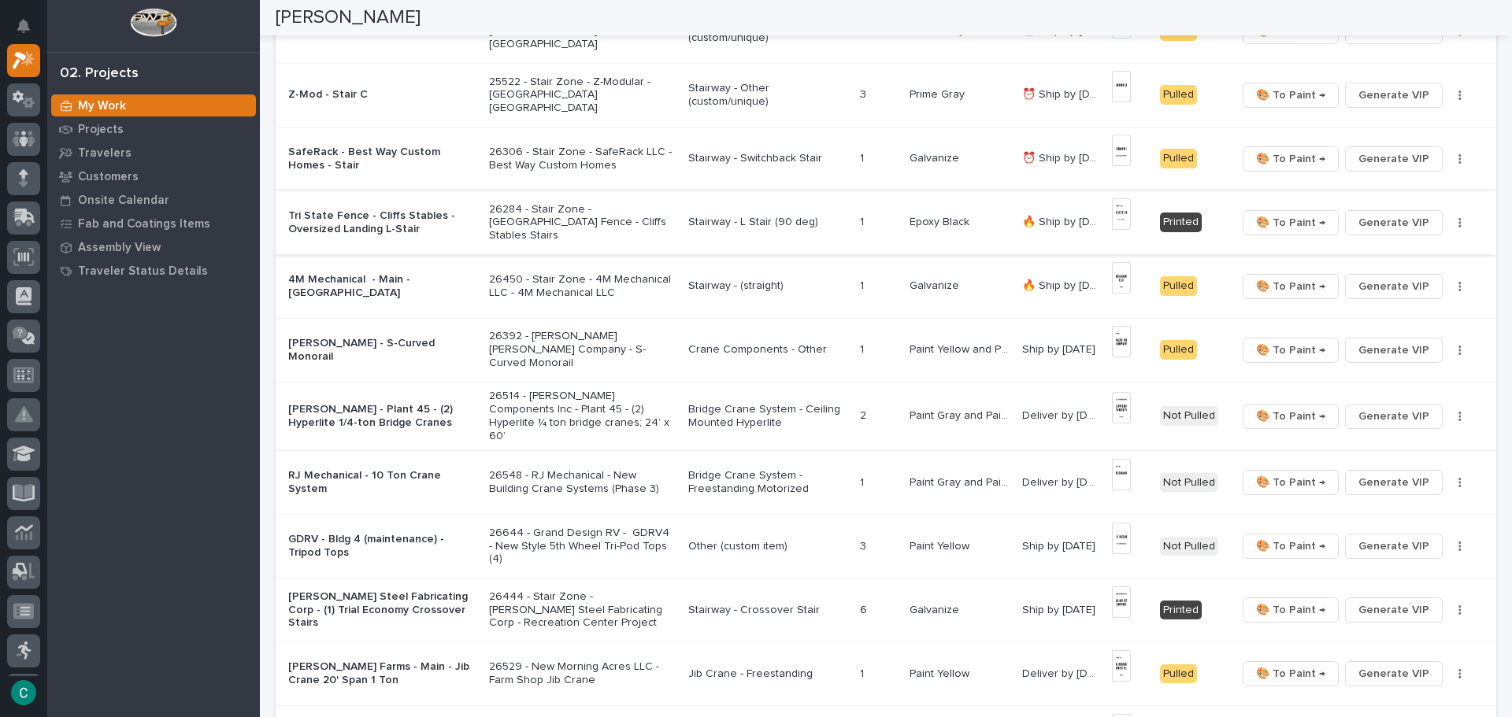
scroll to position [0, 0]
